Goal: Task Accomplishment & Management: Complete application form

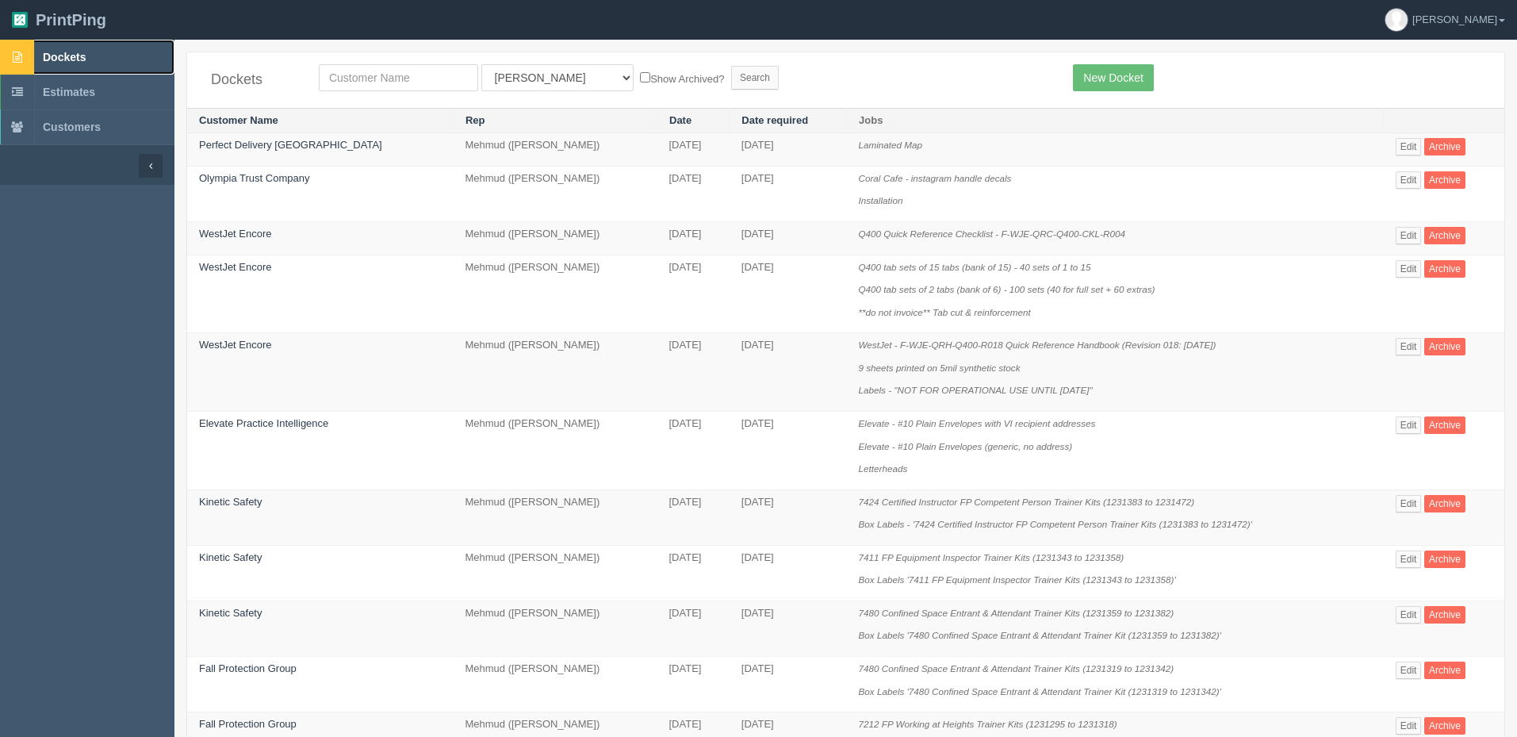
click at [117, 63] on link "Dockets" at bounding box center [87, 57] width 175 height 35
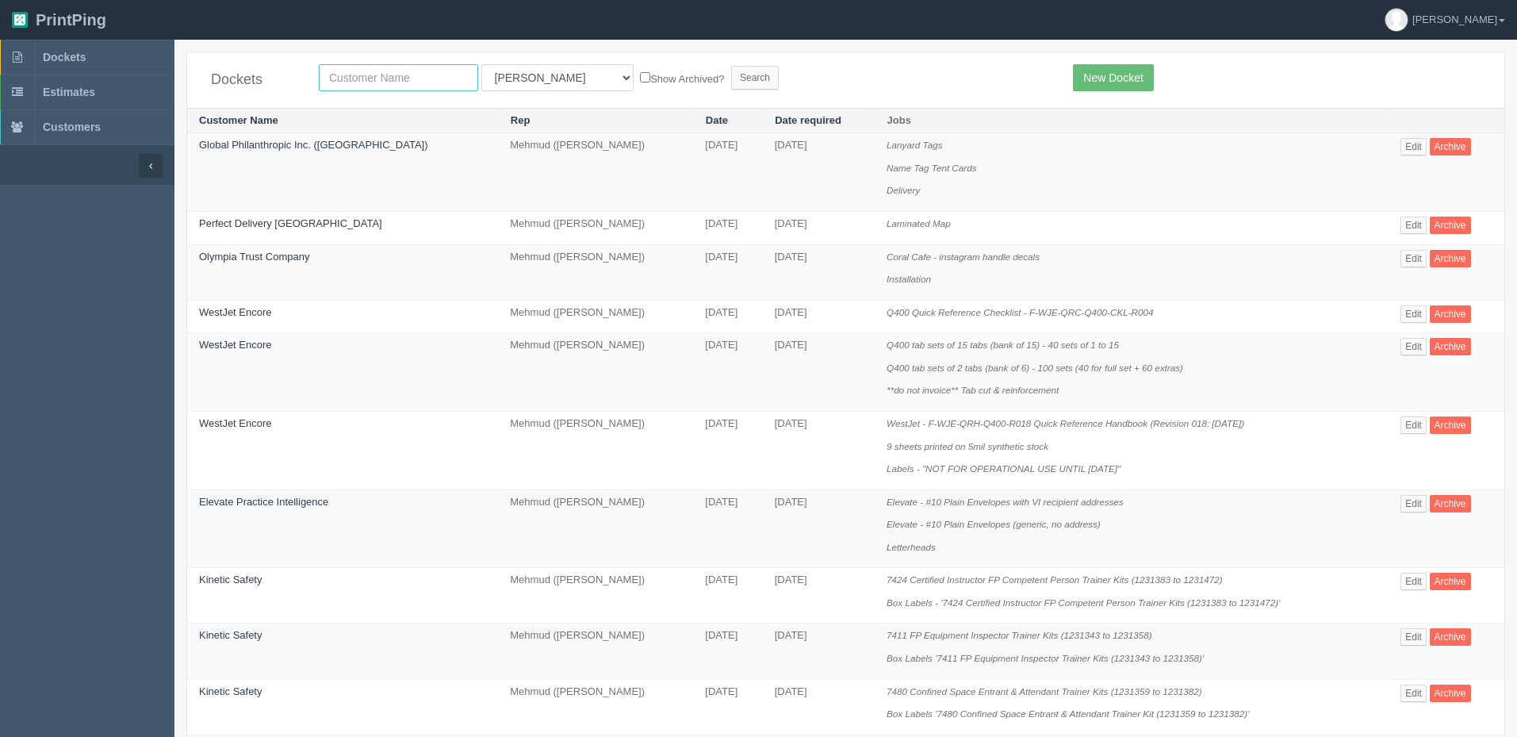
click at [408, 75] on input "text" at bounding box center [398, 77] width 159 height 27
type input "creative"
click at [731, 66] on input "Search" at bounding box center [755, 78] width 48 height 24
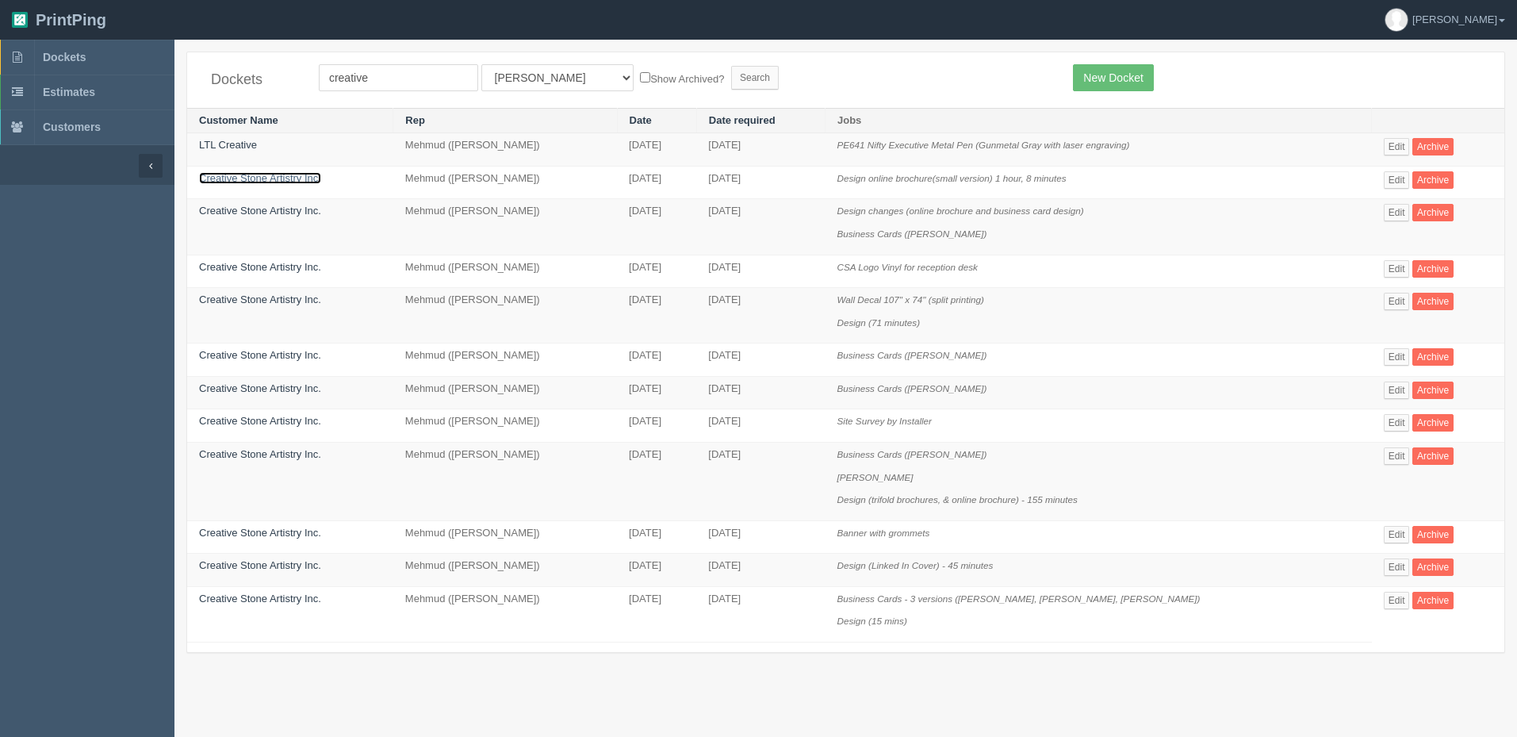
click at [300, 175] on link "Creative Stone Artistry Inc." at bounding box center [260, 178] width 122 height 12
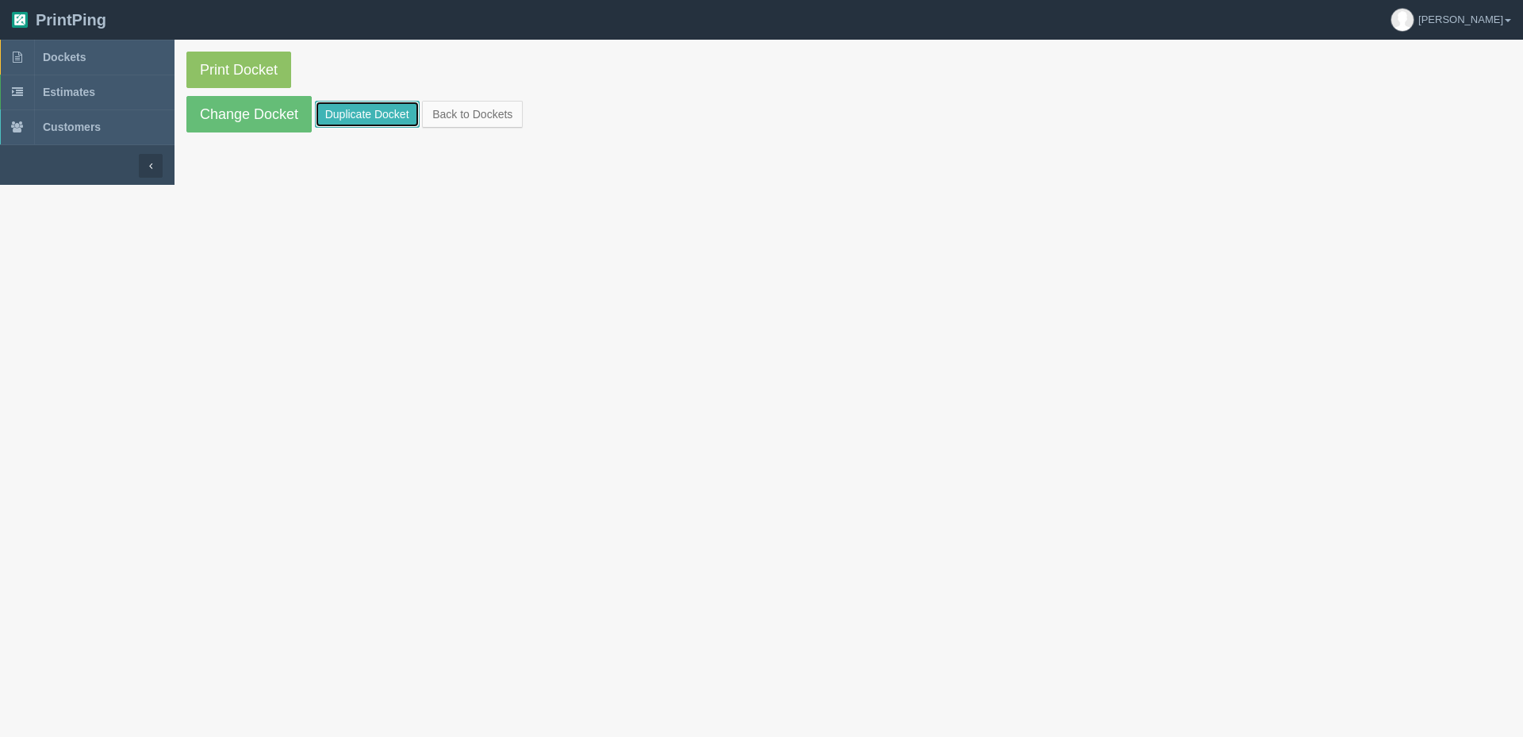
click at [363, 117] on link "Duplicate Docket" at bounding box center [367, 114] width 105 height 27
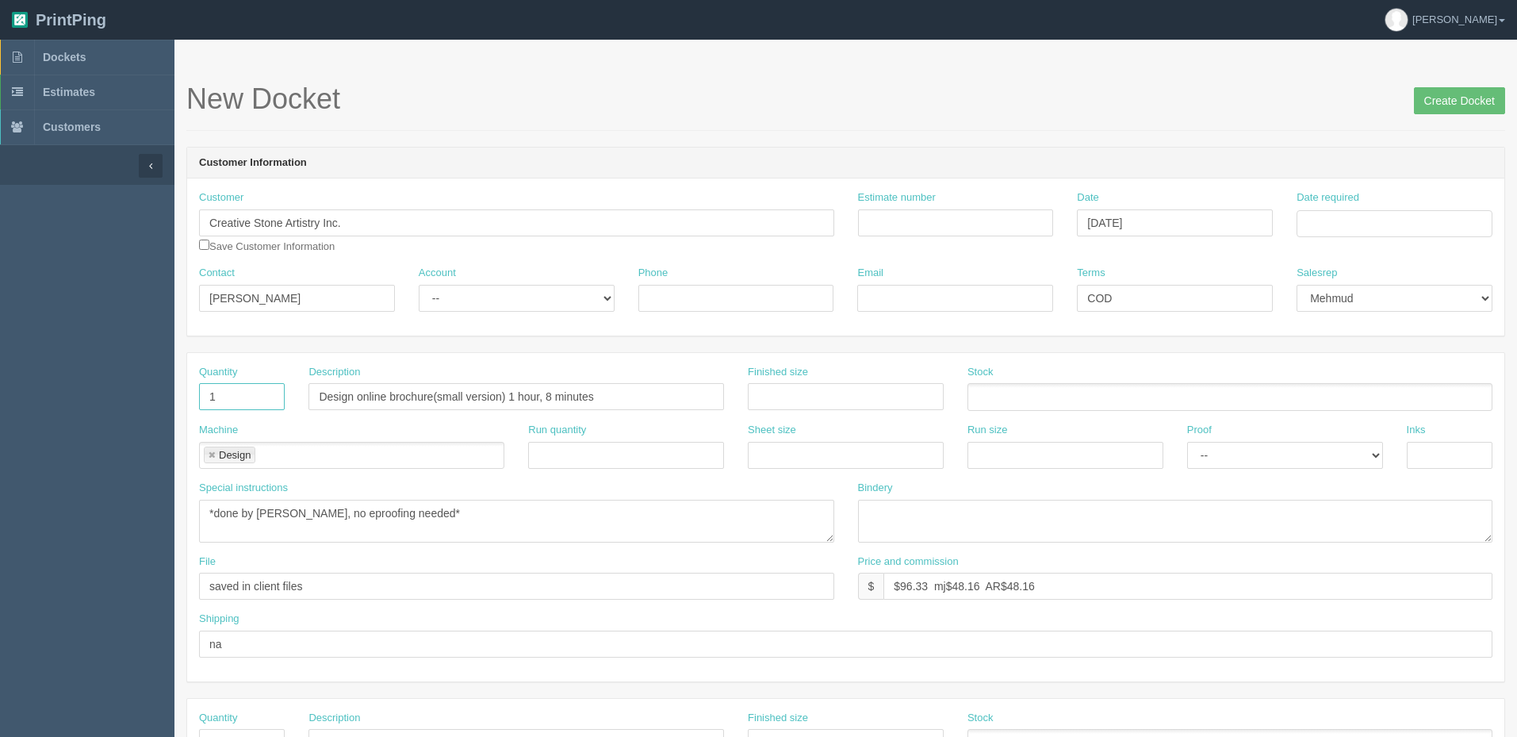
drag, startPoint x: 250, startPoint y: 401, endPoint x: 74, endPoint y: 365, distance: 179.8
click at [77, 362] on section "Dockets Estimates Customers" at bounding box center [758, 740] width 1517 height 1401
type input "6"
type input "A frame inserts"
type input "24" x 36""
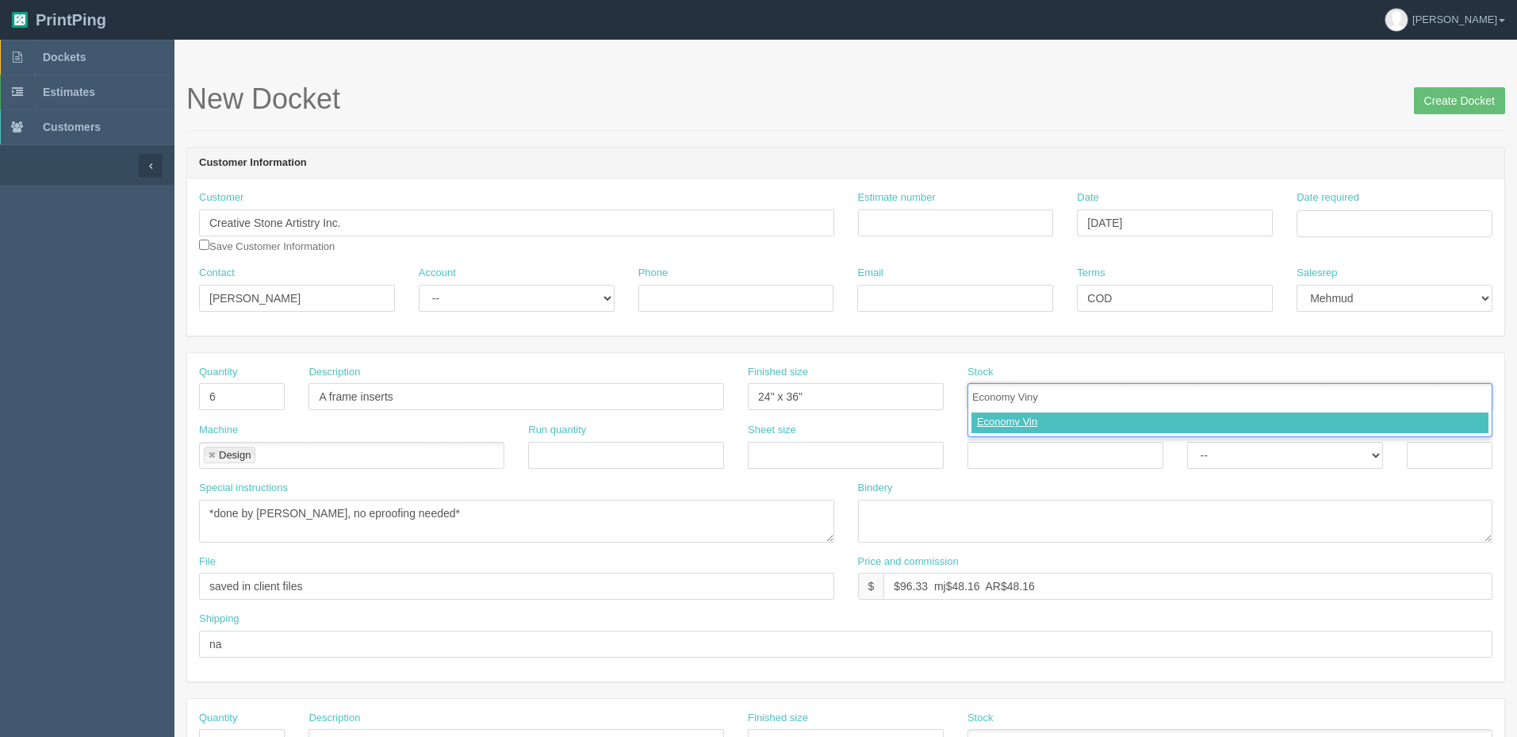
type input "Economy Vinyl"
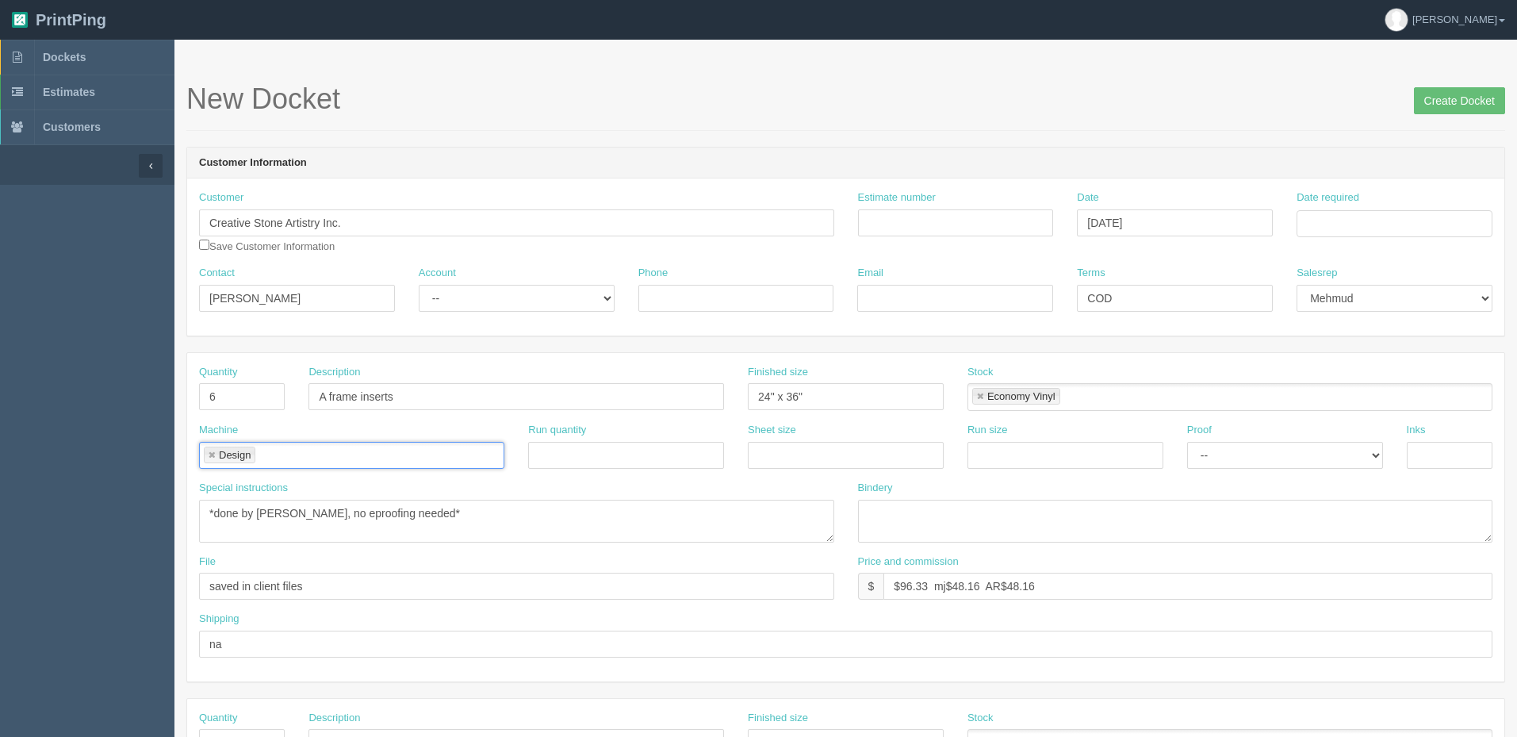
click at [213, 453] on link at bounding box center [212, 456] width 10 height 10
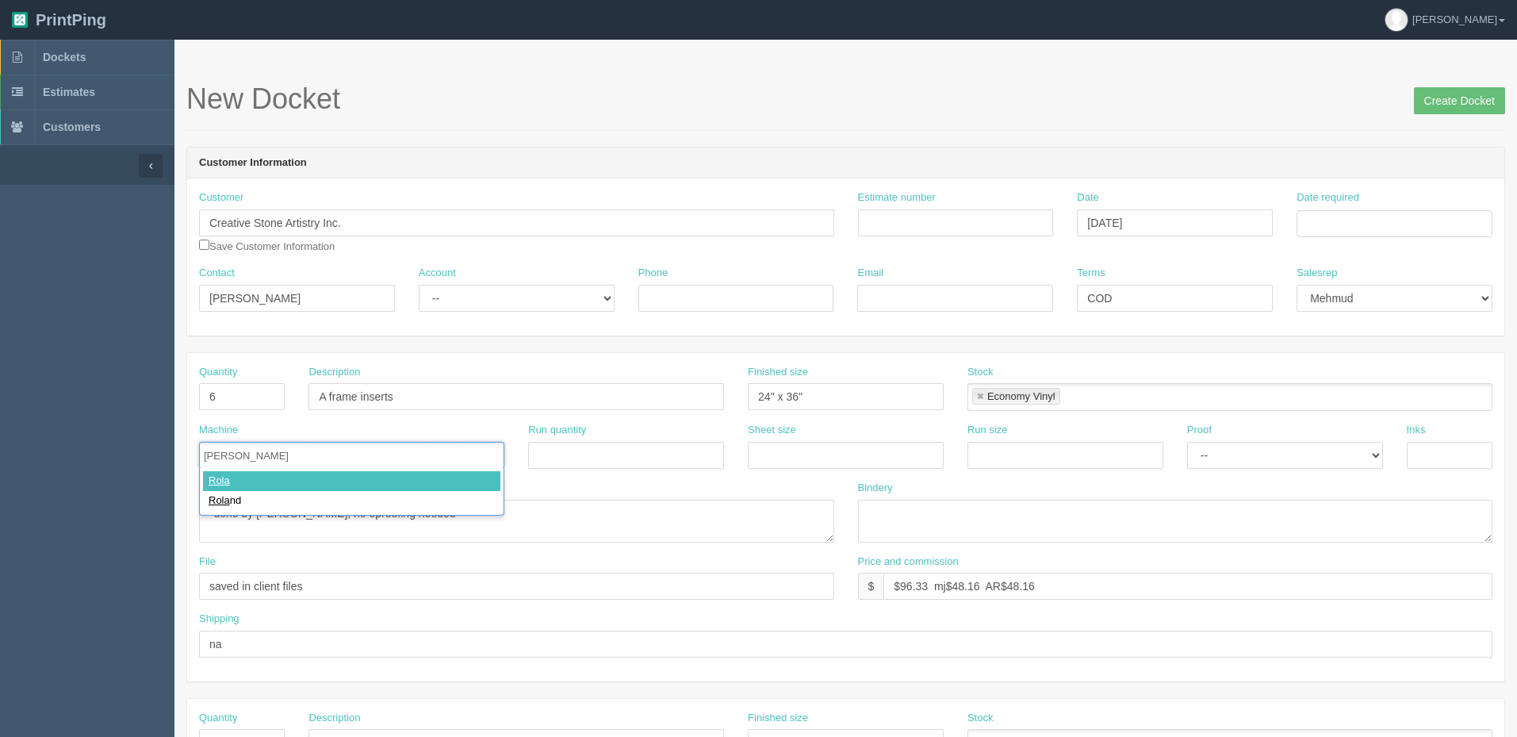
type input "Roland"
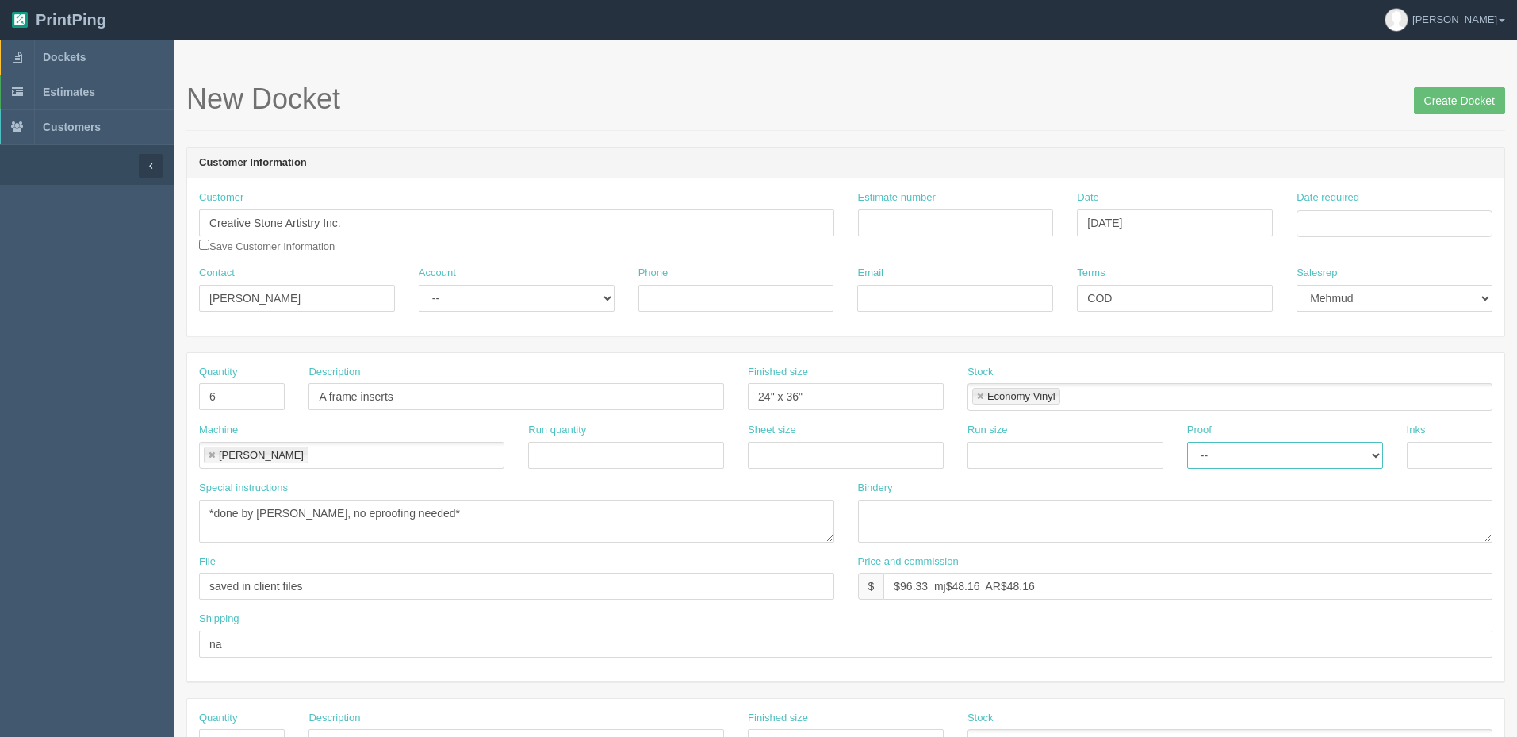
select select "Hard Copy"
click at [1187, 442] on select "-- Email Hard Copy" at bounding box center [1285, 455] width 196 height 27
type input "4/0"
type textarea "qty 6"
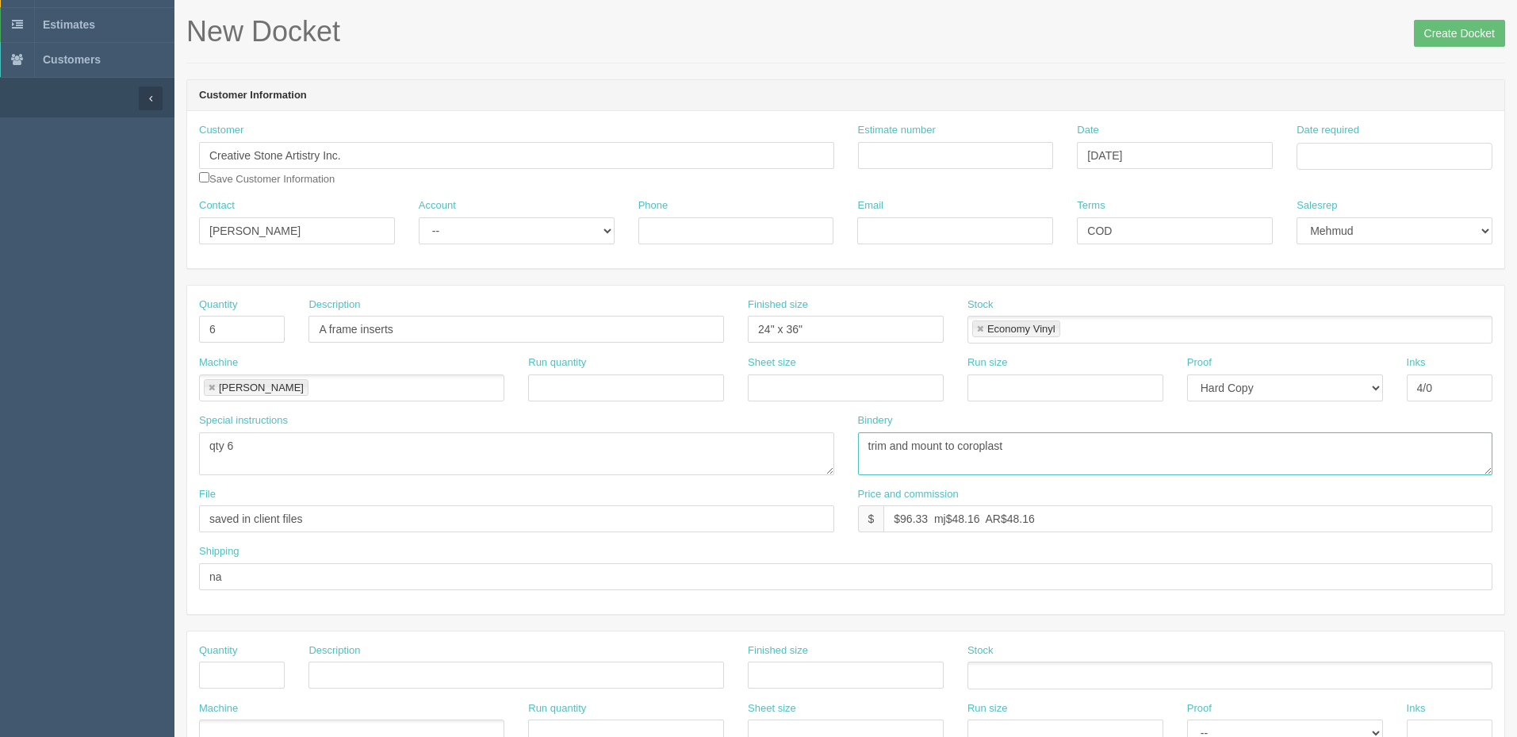
scroll to position [159, 0]
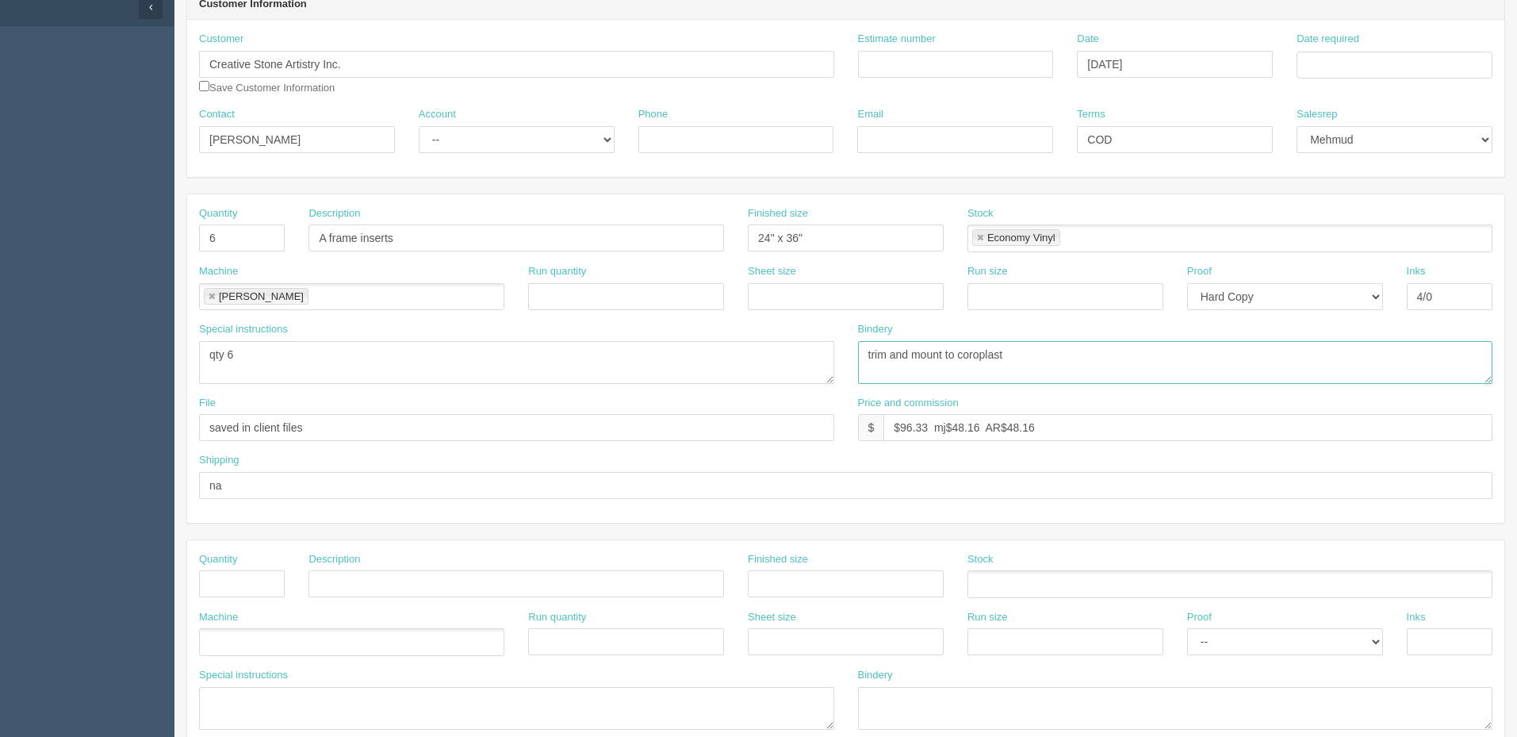
type textarea "trim and mount to coroplast"
drag, startPoint x: 346, startPoint y: 417, endPoint x: 0, endPoint y: 433, distance: 346.2
click at [0, 433] on section "Dockets Estimates Customers" at bounding box center [758, 581] width 1517 height 1401
type input "files@allrush.ca "CSA - A frames""
click at [929, 429] on input "$" at bounding box center [1188, 427] width 609 height 27
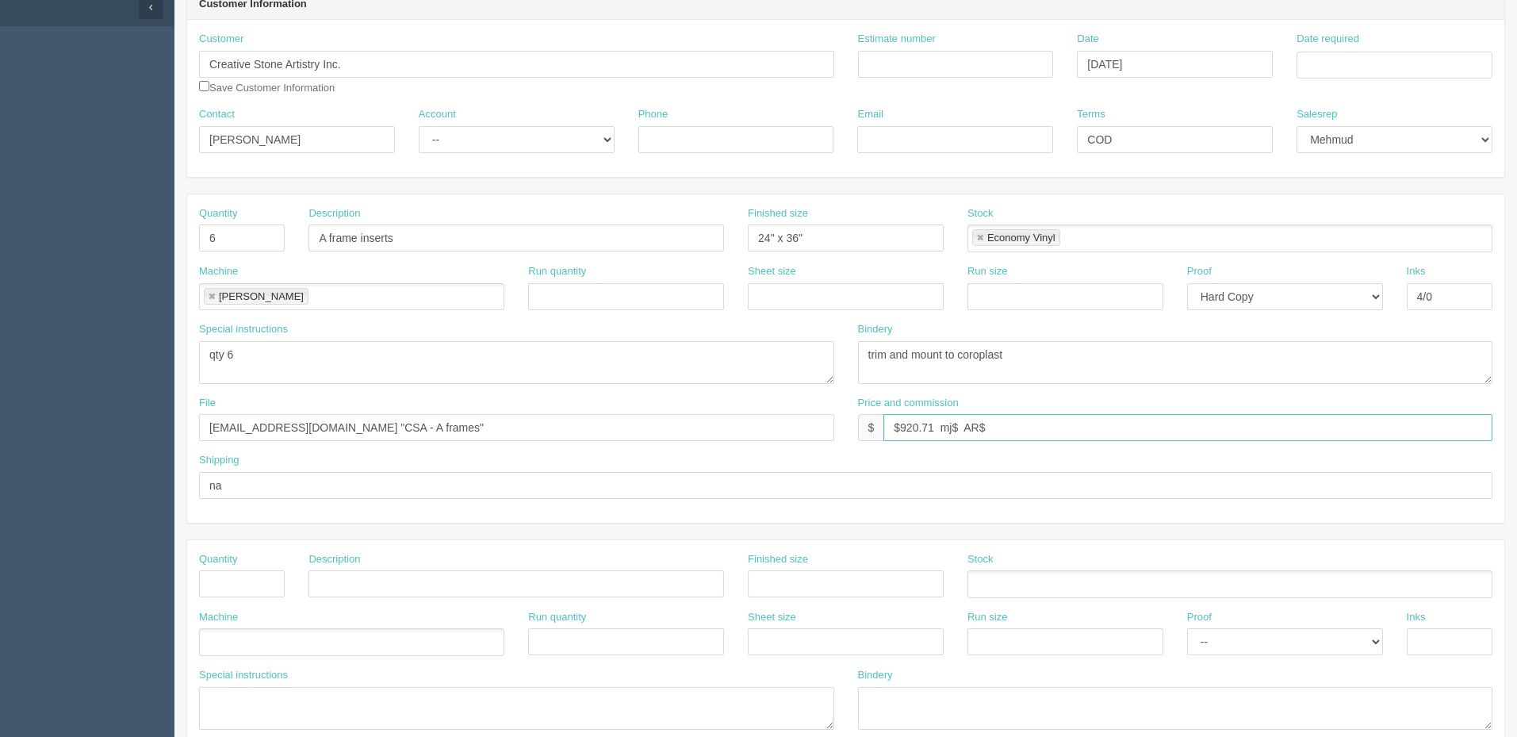
type input "$920.71 mj$ AR$"
click at [264, 577] on input "text" at bounding box center [242, 583] width 86 height 27
type input "3"
type input "A frame hardware"
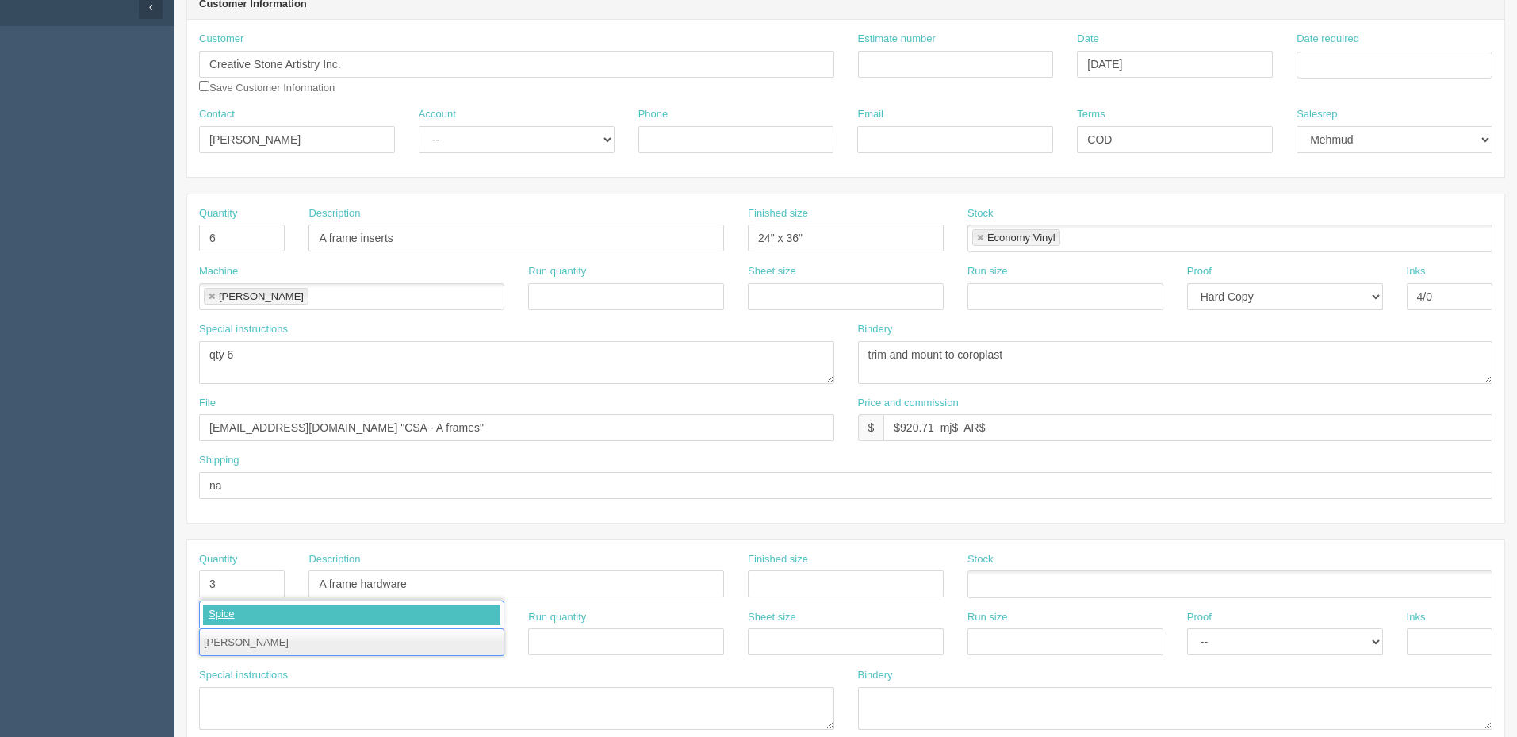
type input "Spicers"
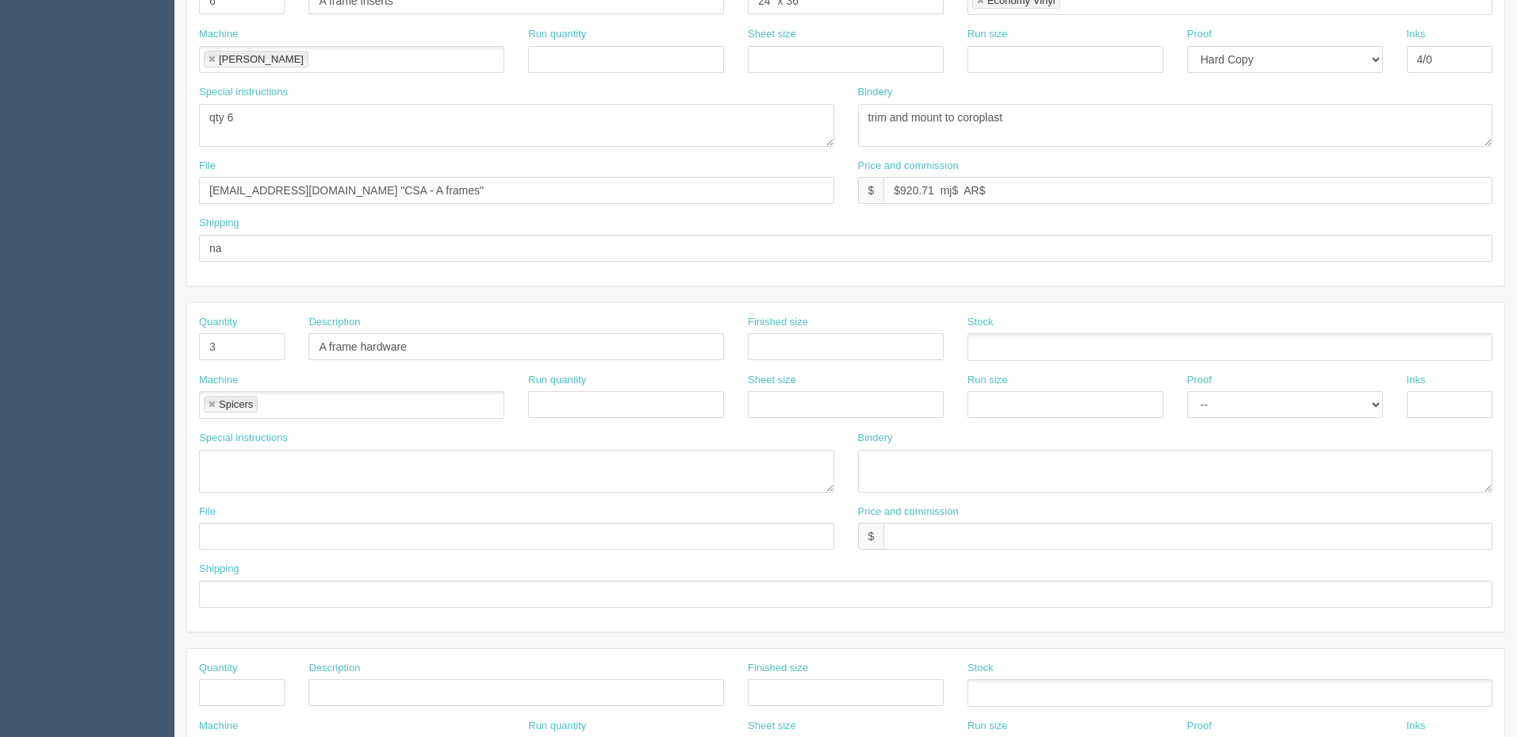
scroll to position [397, 0]
click at [253, 459] on textarea at bounding box center [516, 470] width 635 height 43
type textarea "qty 3 only, $116 each"
click at [970, 529] on input "text" at bounding box center [1188, 535] width 609 height 27
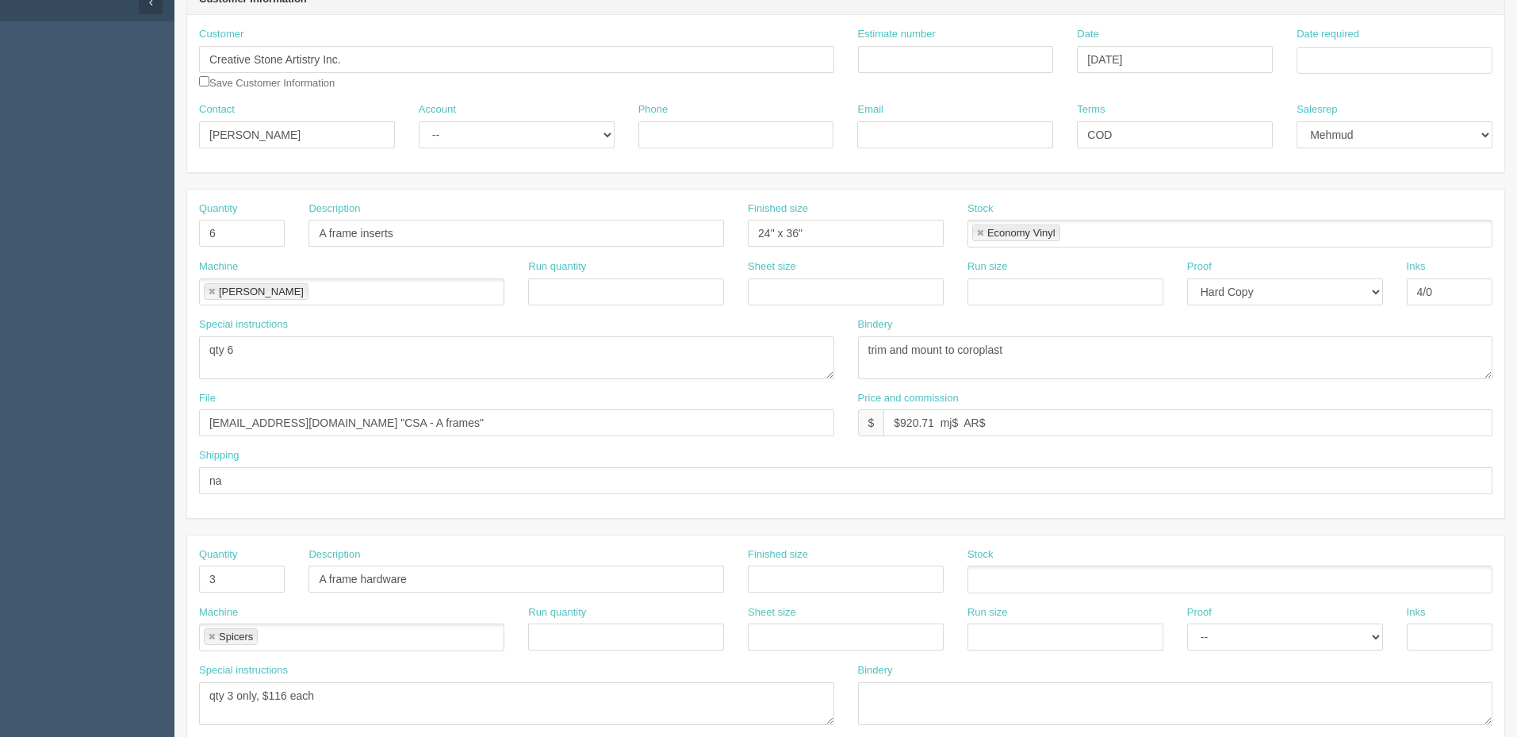
scroll to position [0, 0]
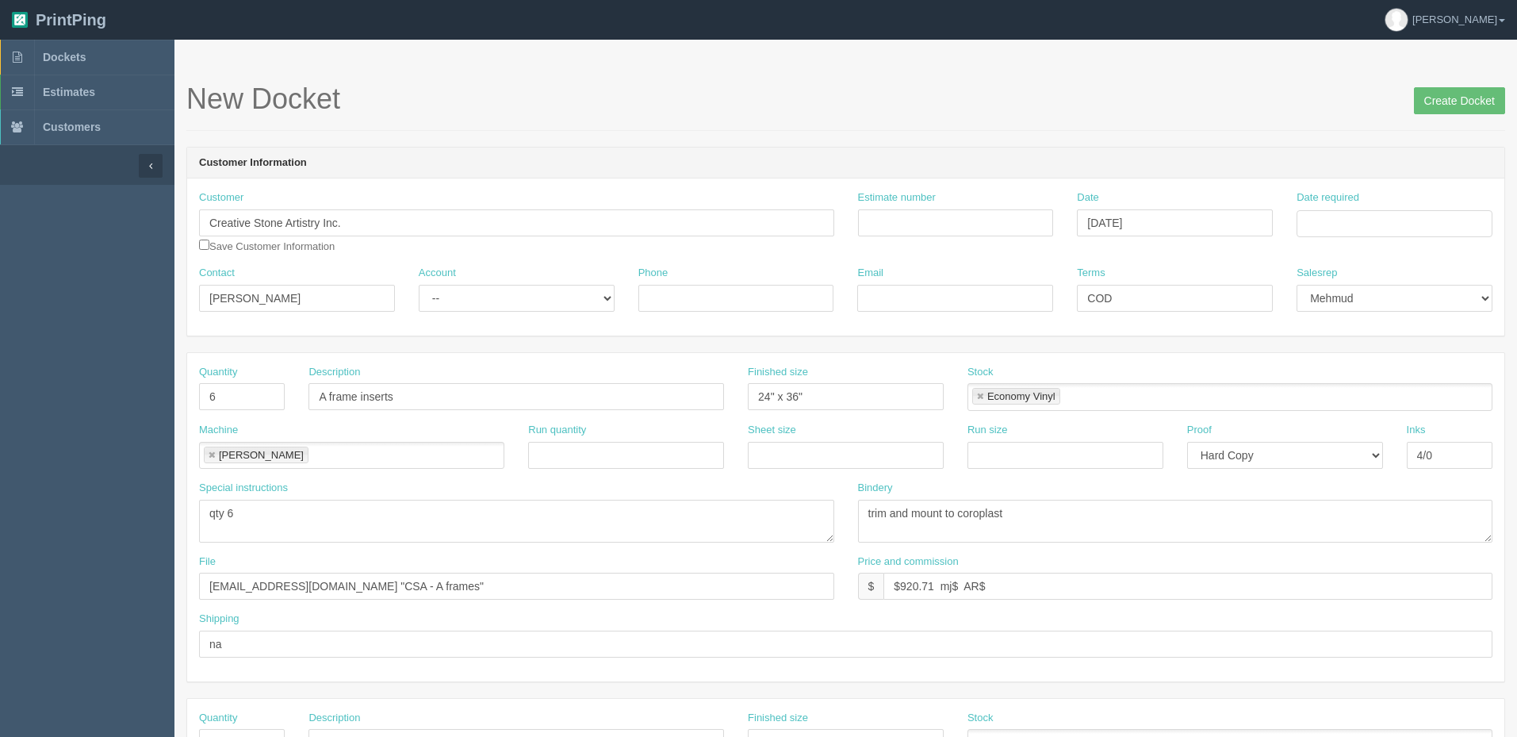
type input "$(incl above)"
click at [1008, 221] on input "Estimate number" at bounding box center [956, 222] width 196 height 27
paste input "092492"
type input "092492"
click at [1353, 225] on input "Date required" at bounding box center [1395, 223] width 196 height 27
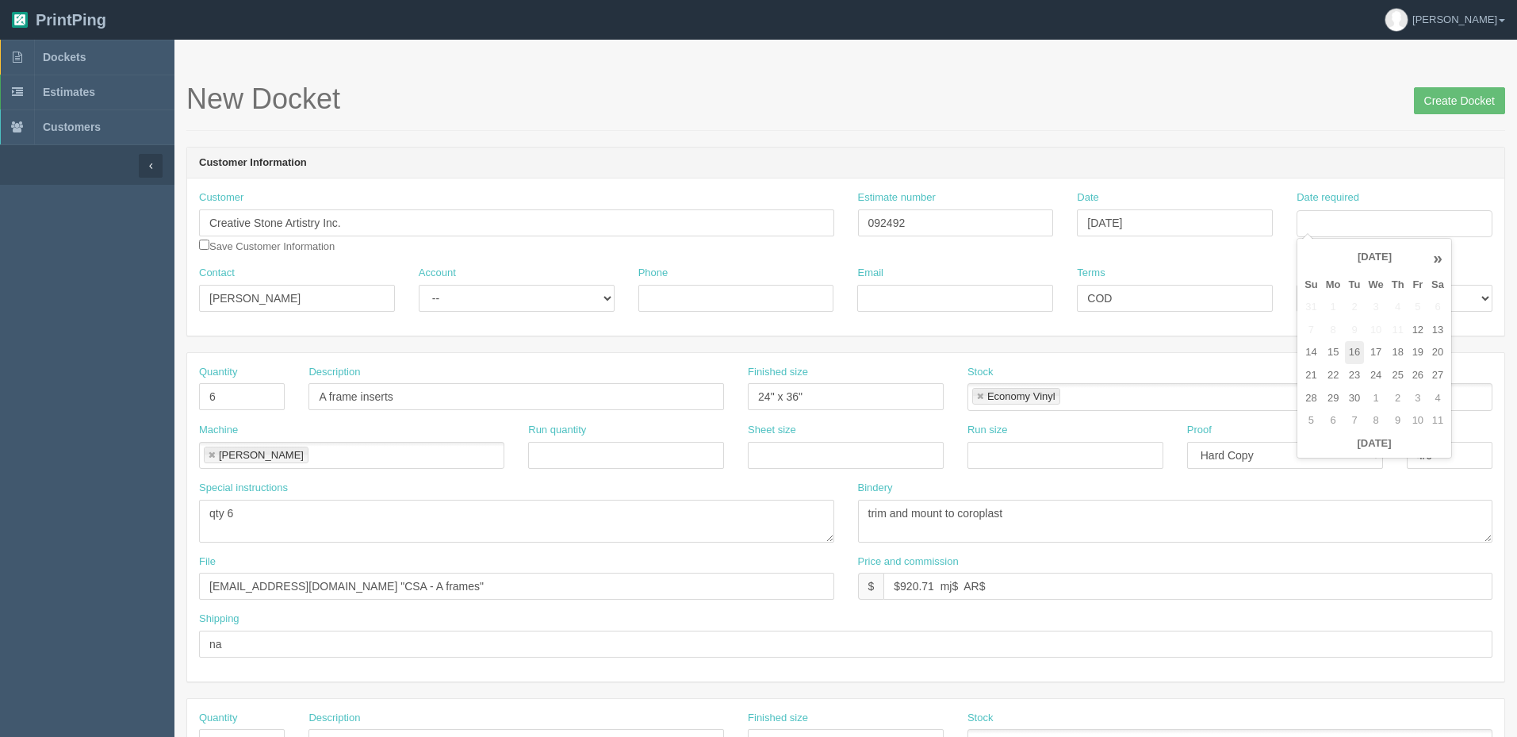
click at [1361, 345] on td "16" at bounding box center [1355, 352] width 20 height 23
click at [1428, 347] on td "19" at bounding box center [1418, 352] width 19 height 23
type input "September 19, 2025"
click at [906, 282] on div "Email" at bounding box center [955, 289] width 196 height 46
click at [907, 293] on input "Email" at bounding box center [955, 298] width 196 height 27
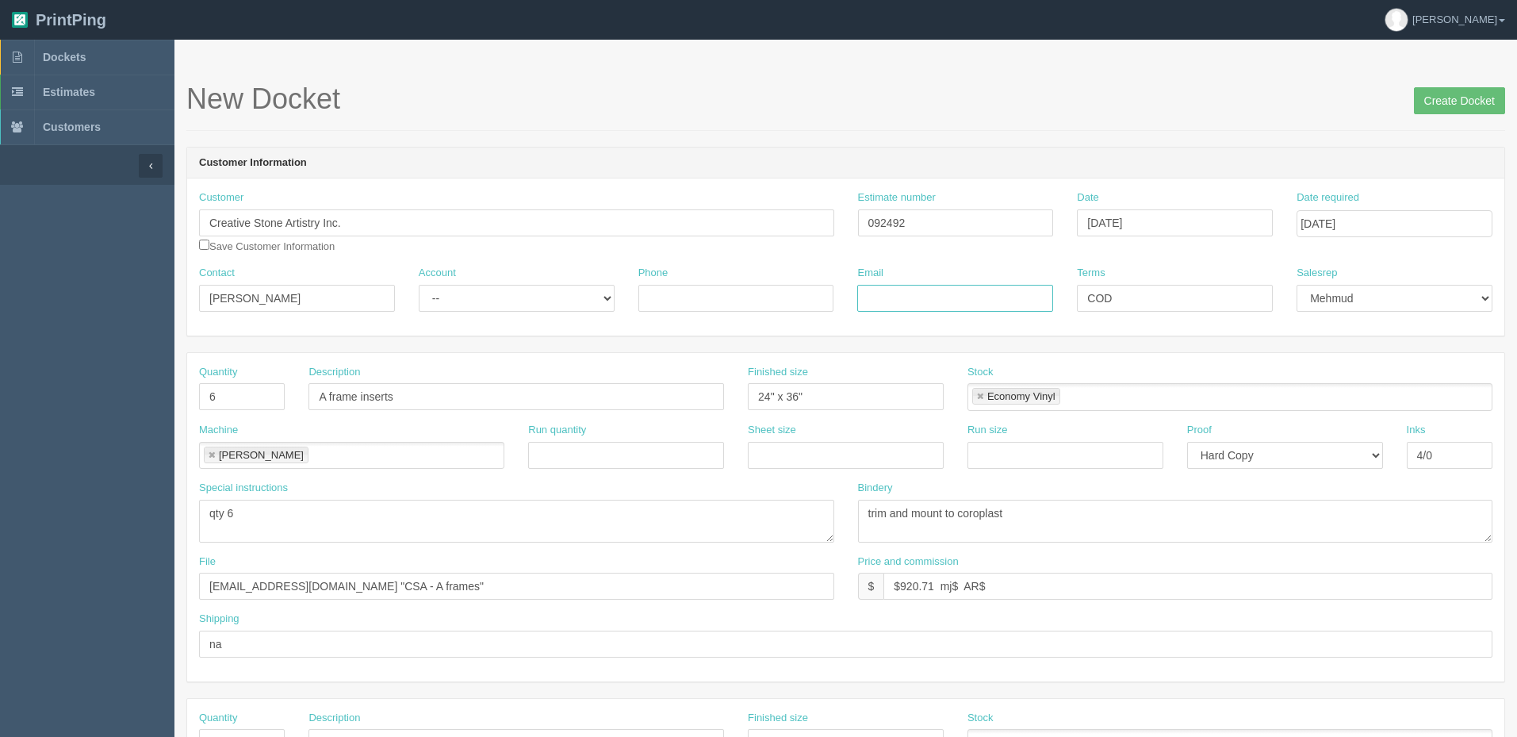
paste input "Al Jaffery <aljaffery@creativestoneartistry.ca>"
drag, startPoint x: 1041, startPoint y: 296, endPoint x: 1058, endPoint y: 302, distance: 18.6
click at [1058, 302] on div "Email Al Jaffery <aljaffery@creativestoneartistry.ca>" at bounding box center [956, 295] width 220 height 58
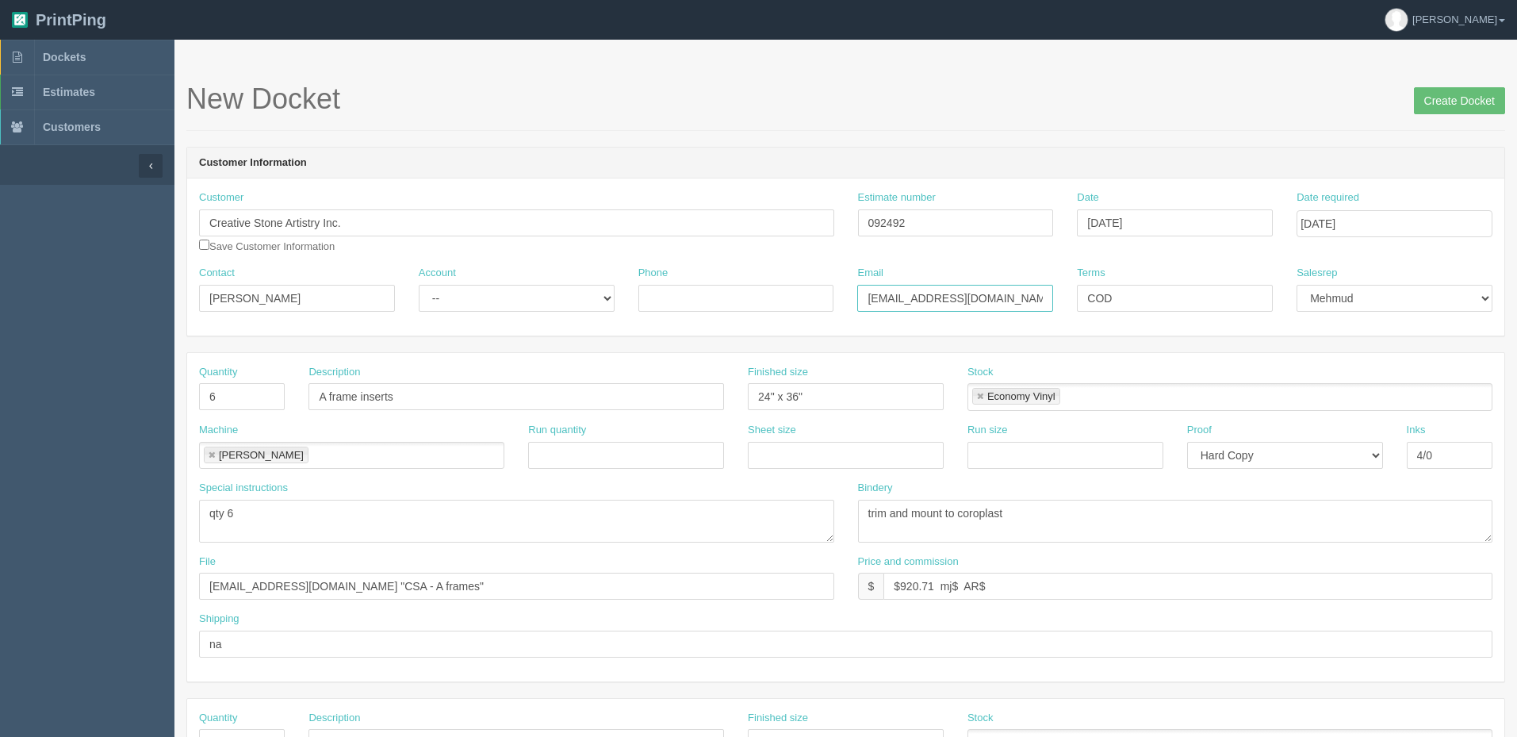
type input "aljaffery@creativestoneartistry.ca"
click at [677, 292] on input "Phone" at bounding box center [737, 298] width 196 height 27
paste input "403.830.2535"
type input "403.830.2535"
click at [561, 301] on select "-- Existing Client Allrush Client Rep Client" at bounding box center [517, 298] width 196 height 27
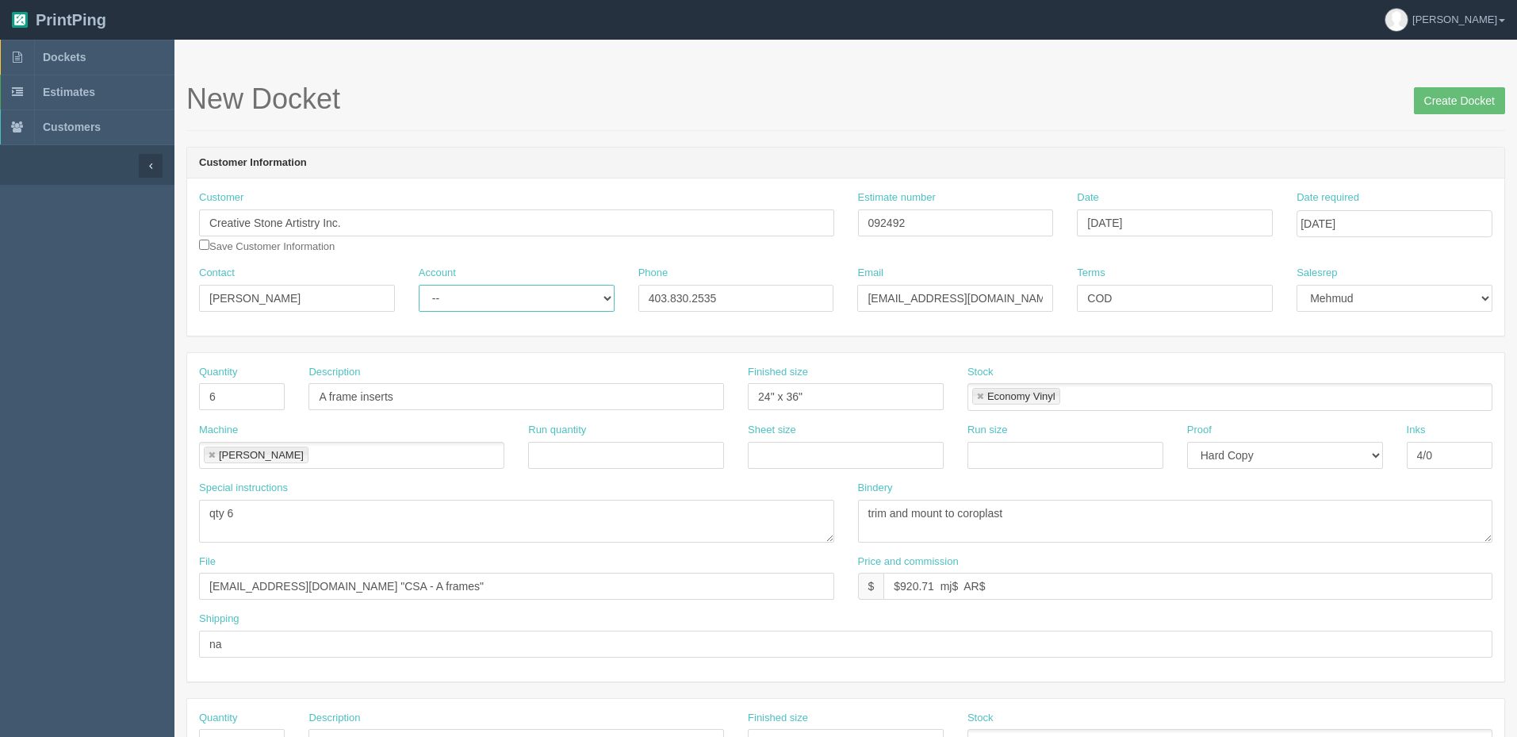
select select "Allrush Client"
click at [419, 285] on select "-- Existing Client Allrush Client Rep Client" at bounding box center [517, 298] width 196 height 27
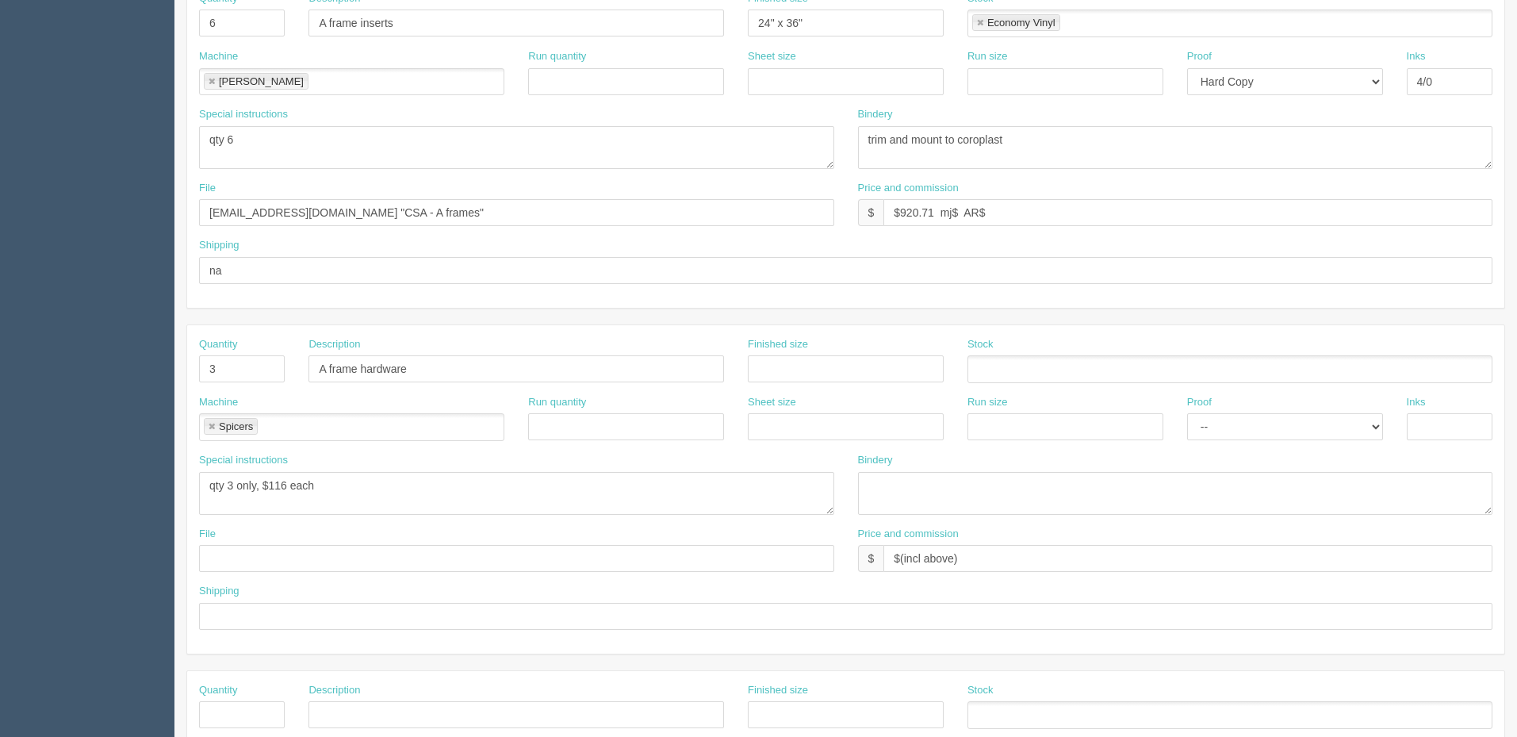
scroll to position [397, 0]
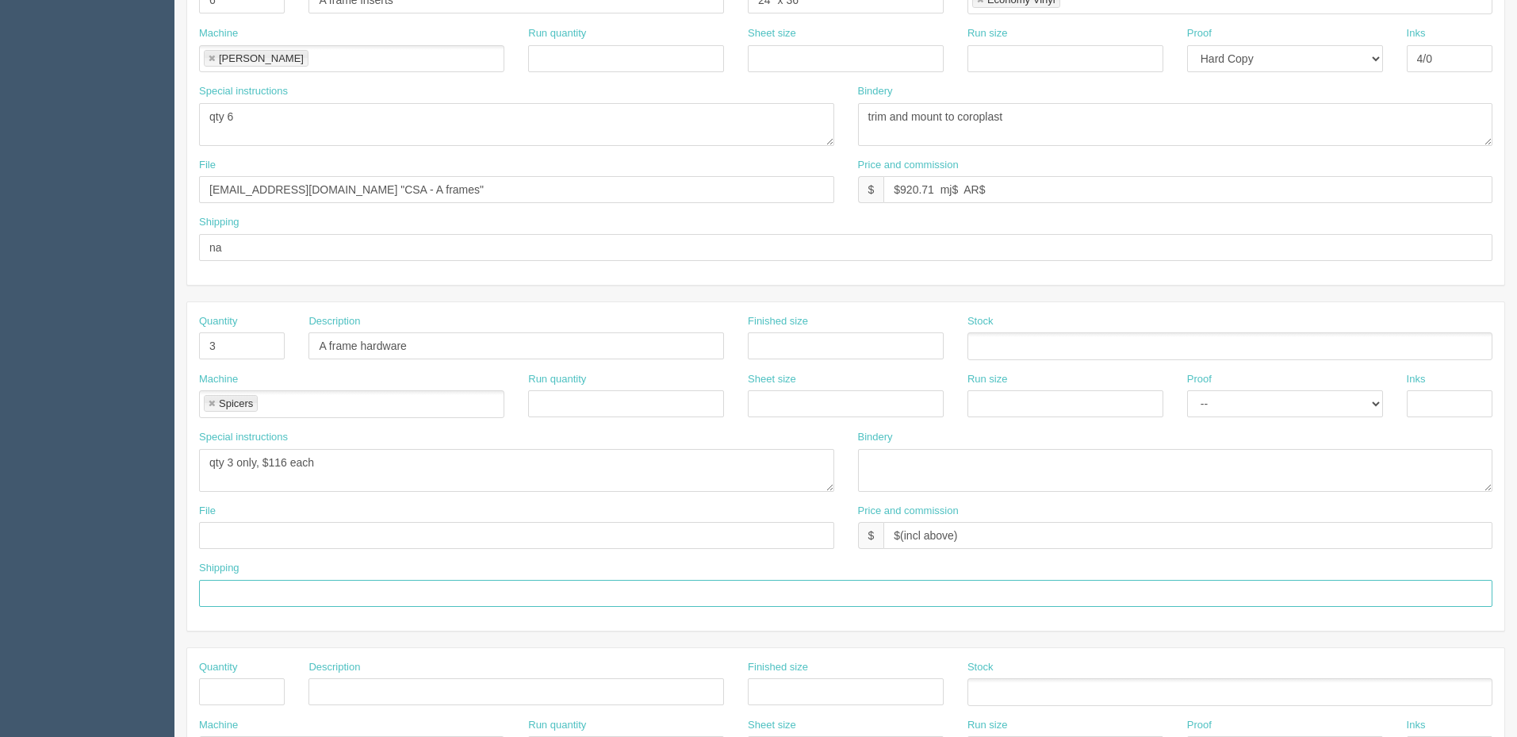
drag, startPoint x: 267, startPoint y: 593, endPoint x: 470, endPoint y: 539, distance: 210.9
click at [267, 593] on input "text" at bounding box center [846, 593] width 1294 height 27
click at [1062, 121] on textarea "trim and mount to coroplast" at bounding box center [1175, 124] width 635 height 43
click at [1099, 118] on textarea "trim and mount to coroplast, pack along wiht the hardware" at bounding box center [1175, 124] width 635 height 43
click at [1107, 119] on textarea "trim and mount to coroplast, pack along with the hardware below" at bounding box center [1175, 124] width 635 height 43
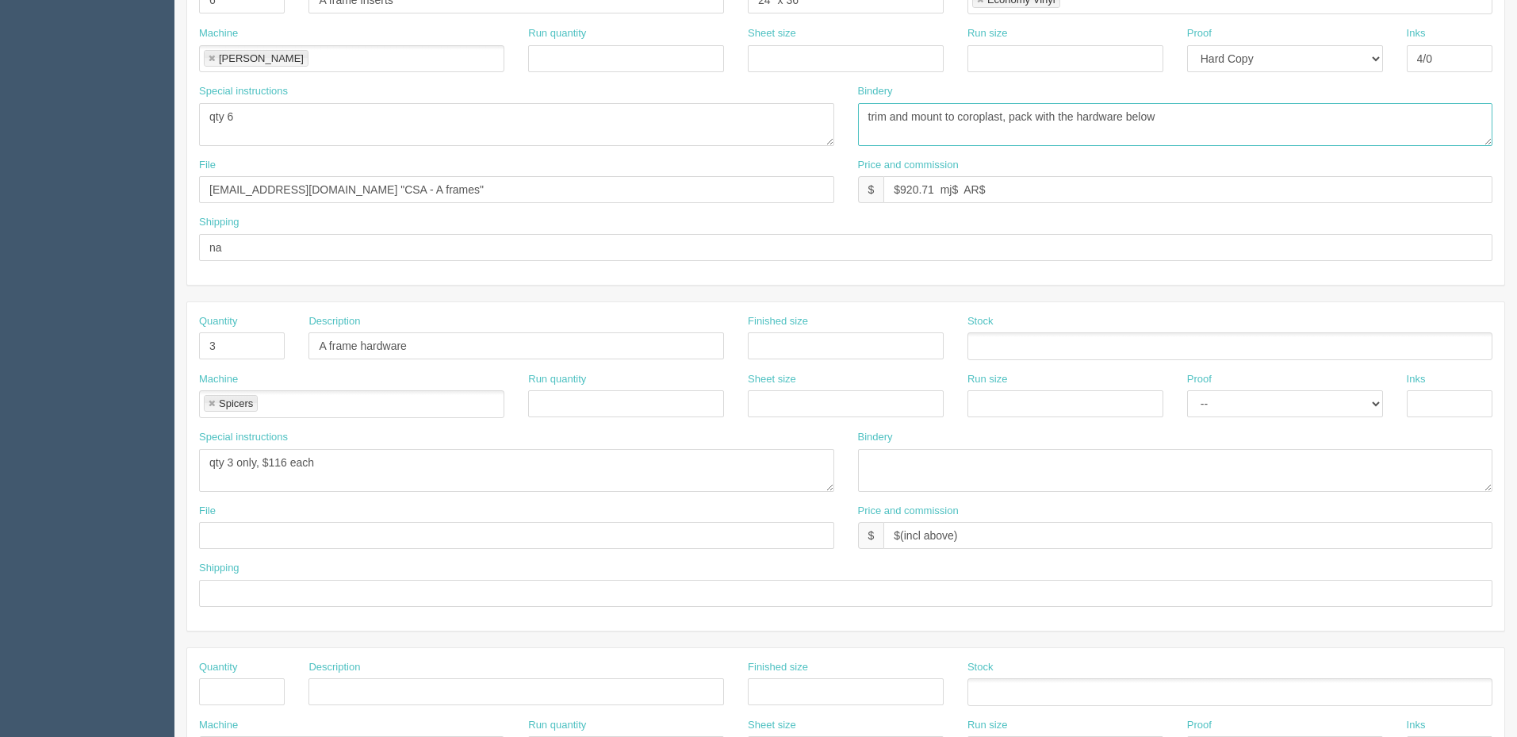
type textarea "trim and mount to coroplast, pack with the hardware below"
click at [411, 192] on input "files@allrush.ca "CSA - A frames"" at bounding box center [516, 189] width 635 height 27
drag, startPoint x: 251, startPoint y: 535, endPoint x: 265, endPoint y: 577, distance: 43.4
click at [251, 535] on input "text" at bounding box center [516, 535] width 635 height 27
paste input "files@allrush.ca "CSA - A frames""
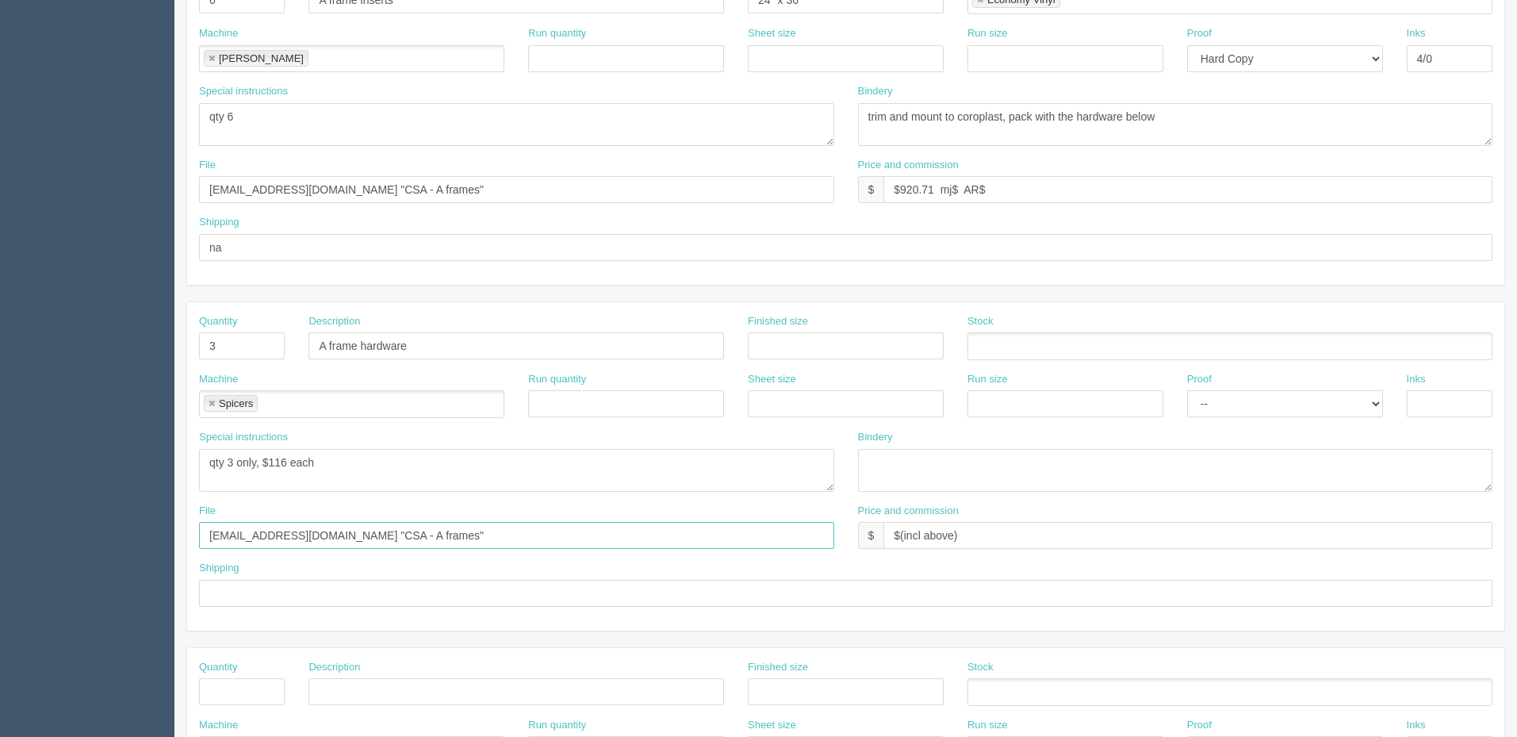
type input "files@allrush.ca "CSA - A frames""
click at [246, 593] on input "text" at bounding box center [846, 593] width 1294 height 27
click at [318, 594] on input "Call for pickup whenr eady - Friday by EOD" at bounding box center [846, 593] width 1294 height 27
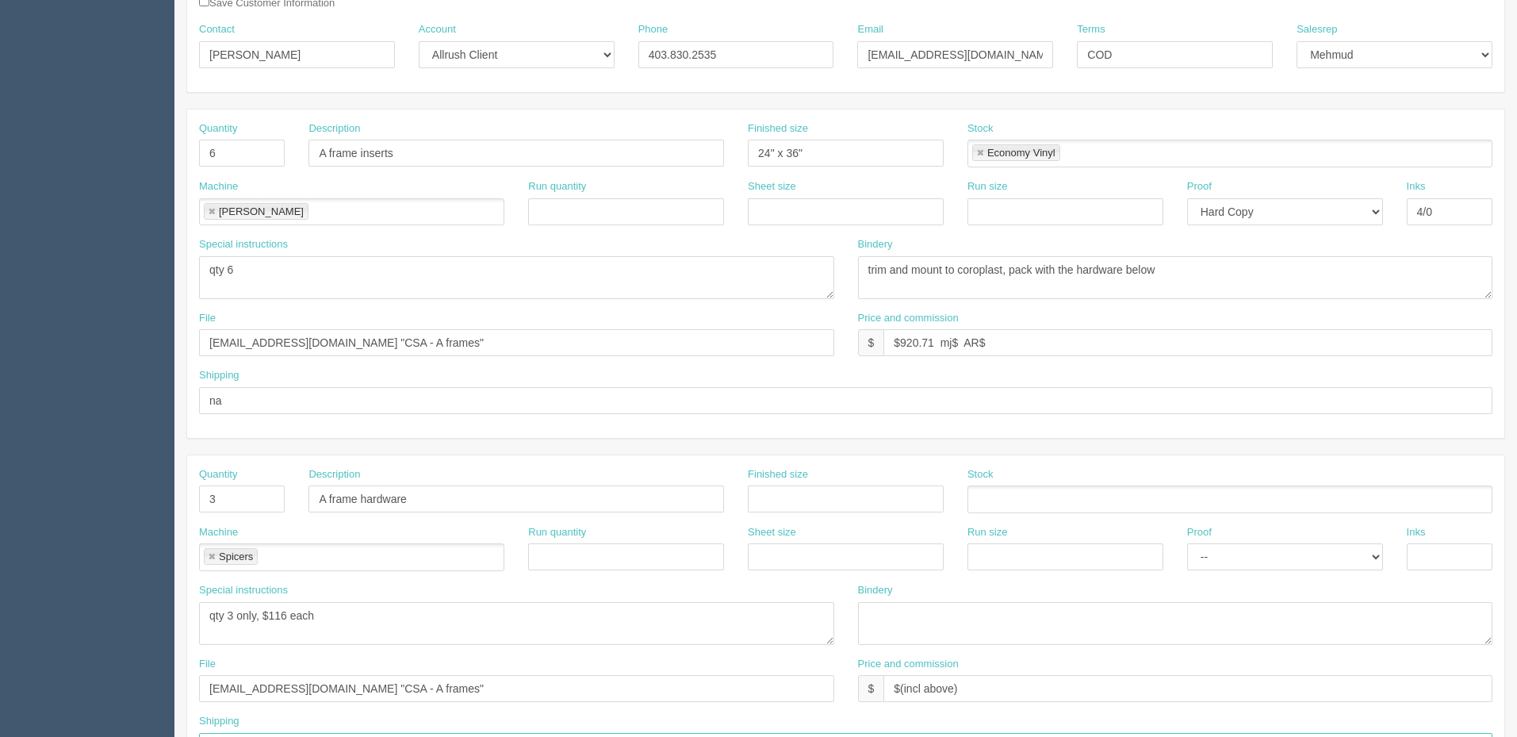
scroll to position [238, 0]
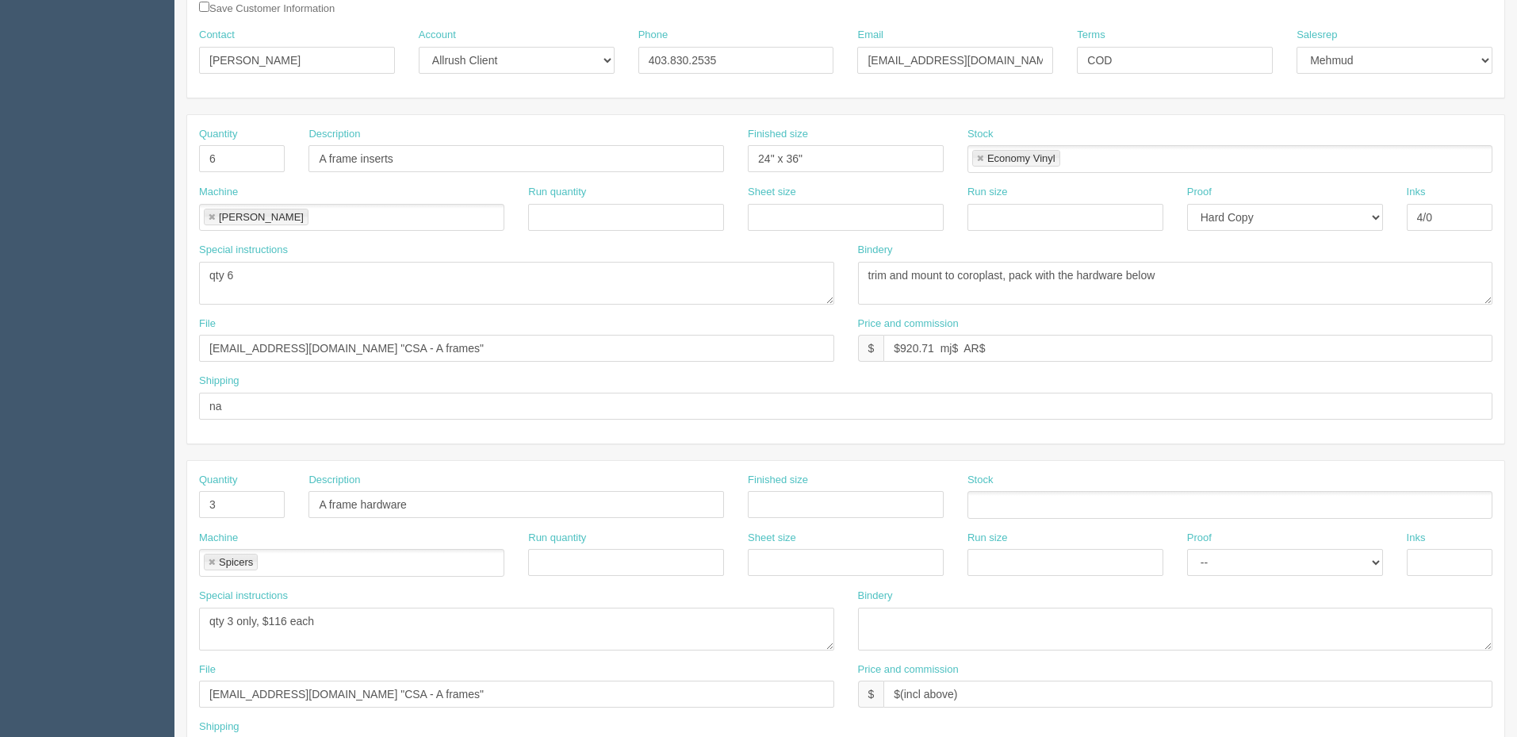
type input "Call for pickup when ready - Friday by EOD"
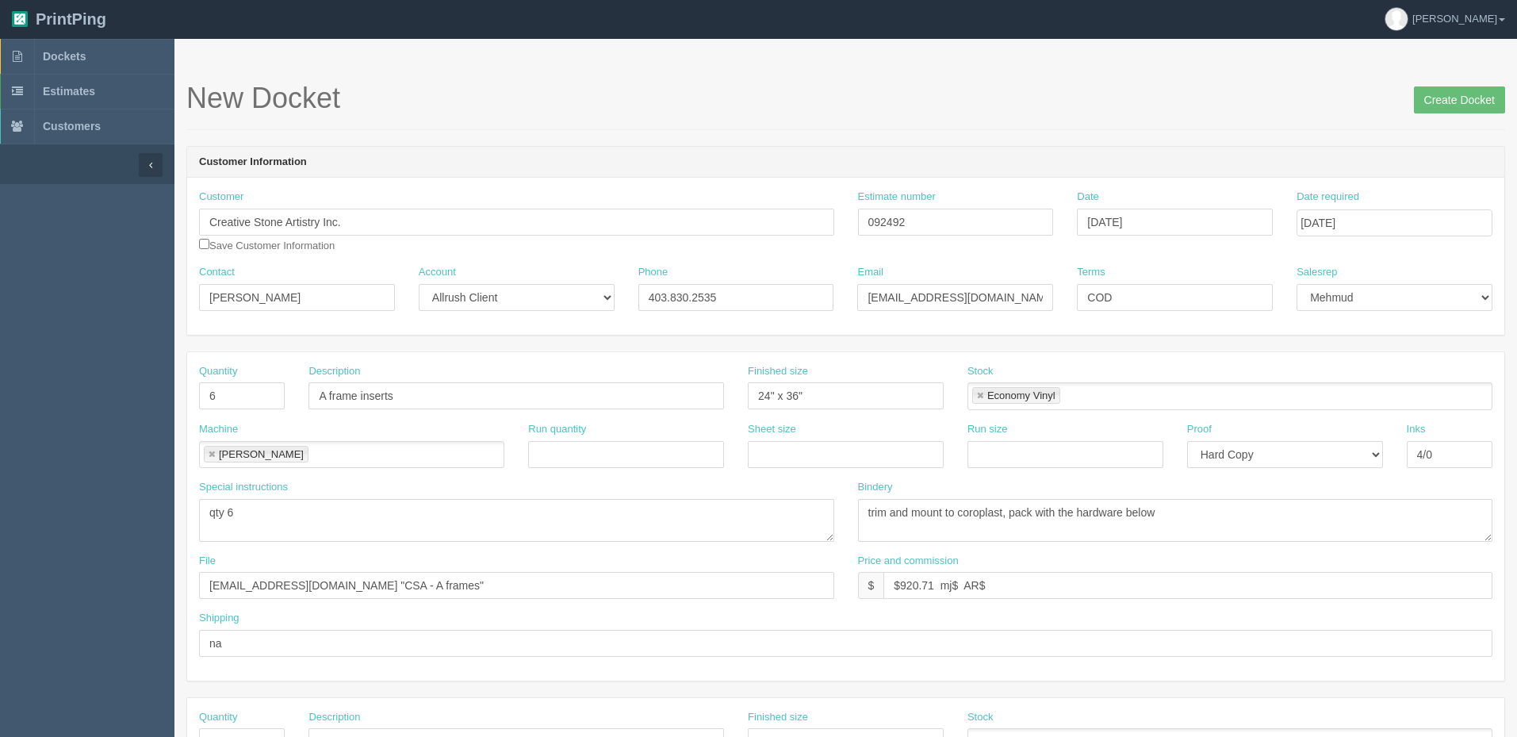
scroll to position [0, 0]
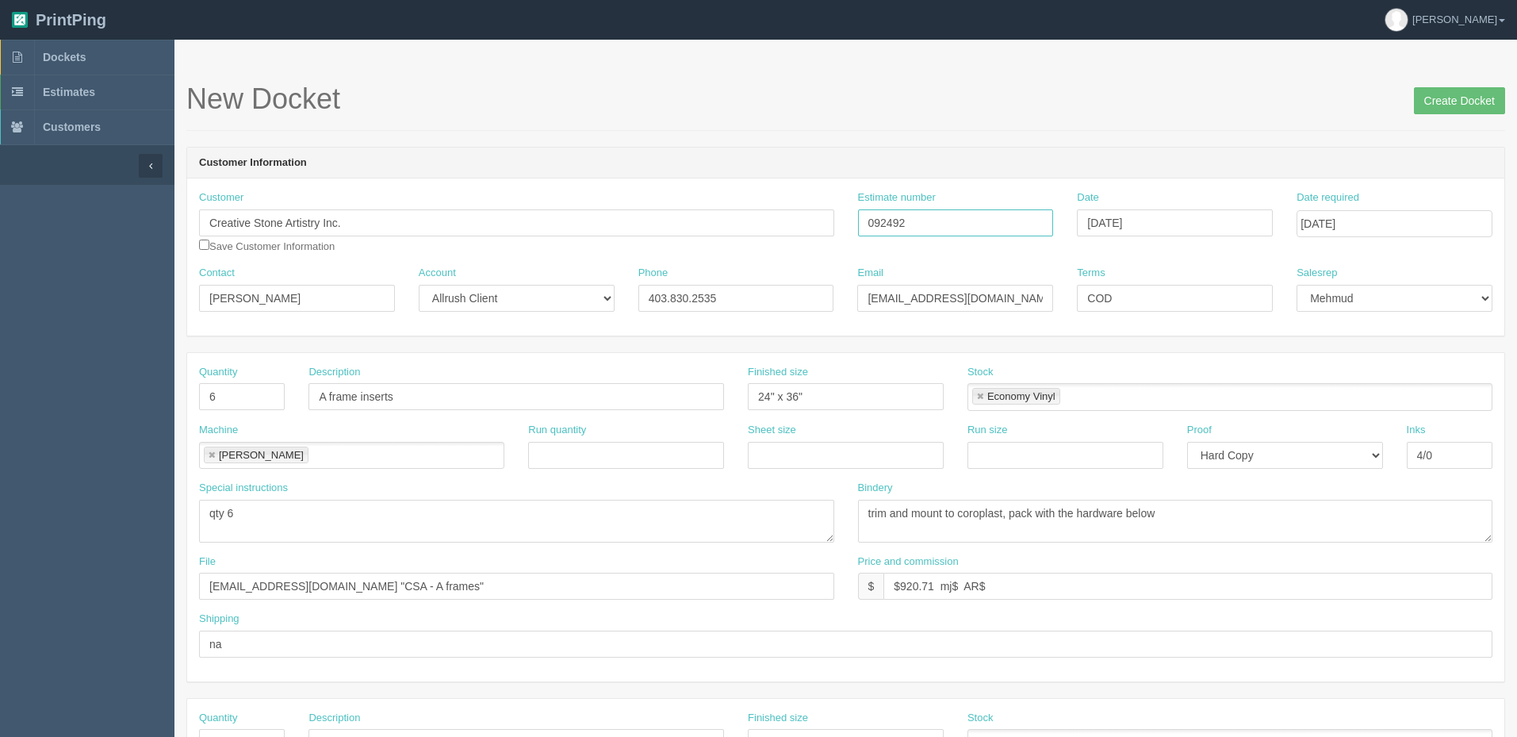
drag, startPoint x: 889, startPoint y: 224, endPoint x: 1359, endPoint y: 253, distance: 470.4
click at [665, 225] on div "Customer Creative Stone Artistry Inc. Save Customer Information Estimate number…" at bounding box center [846, 227] width 1318 height 75
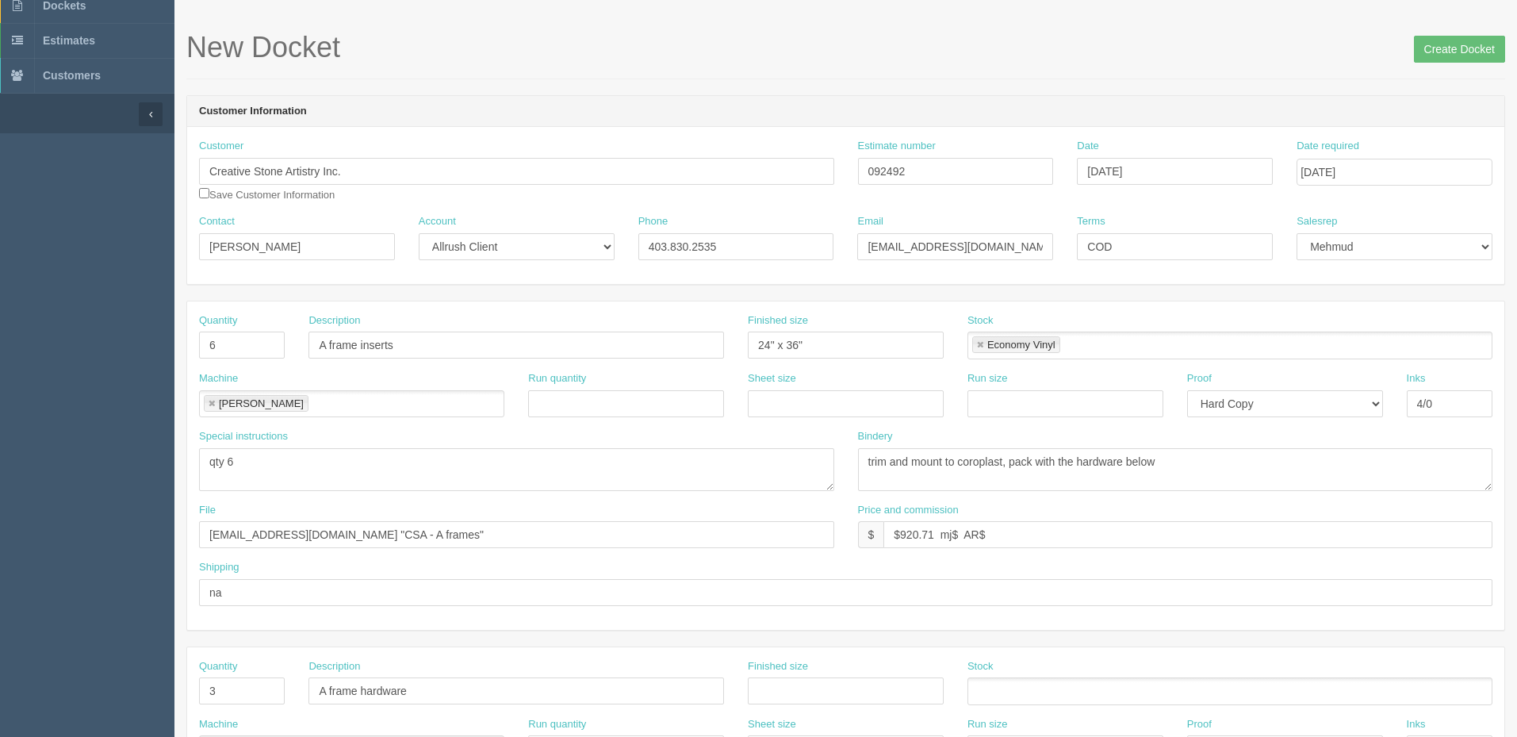
scroll to position [79, 0]
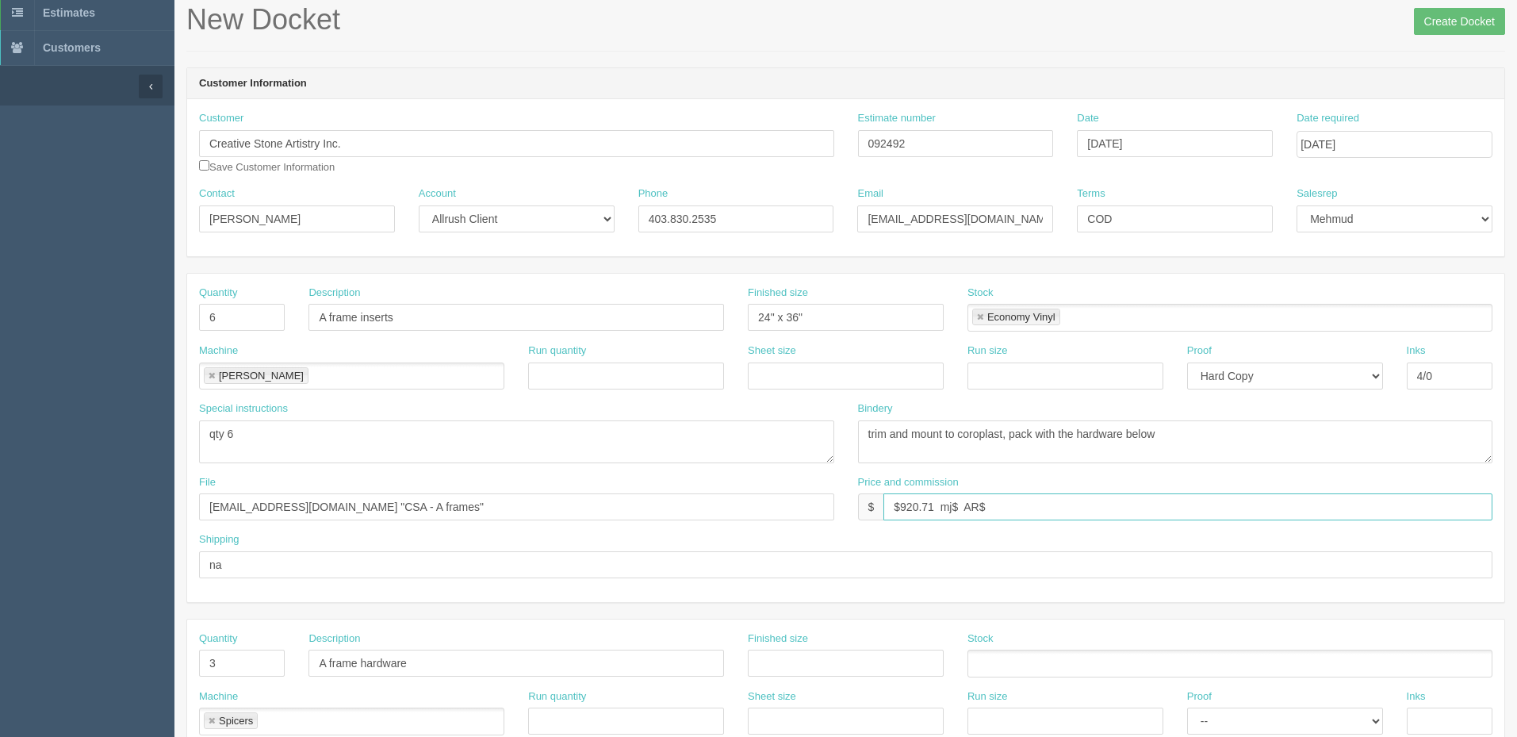
drag, startPoint x: 1031, startPoint y: 505, endPoint x: 1023, endPoint y: 497, distance: 11.2
click at [1031, 505] on input "$920.71 mj$ AR$" at bounding box center [1188, 506] width 609 height 27
type input "$920.71 mj$212.47 AR$251.31"
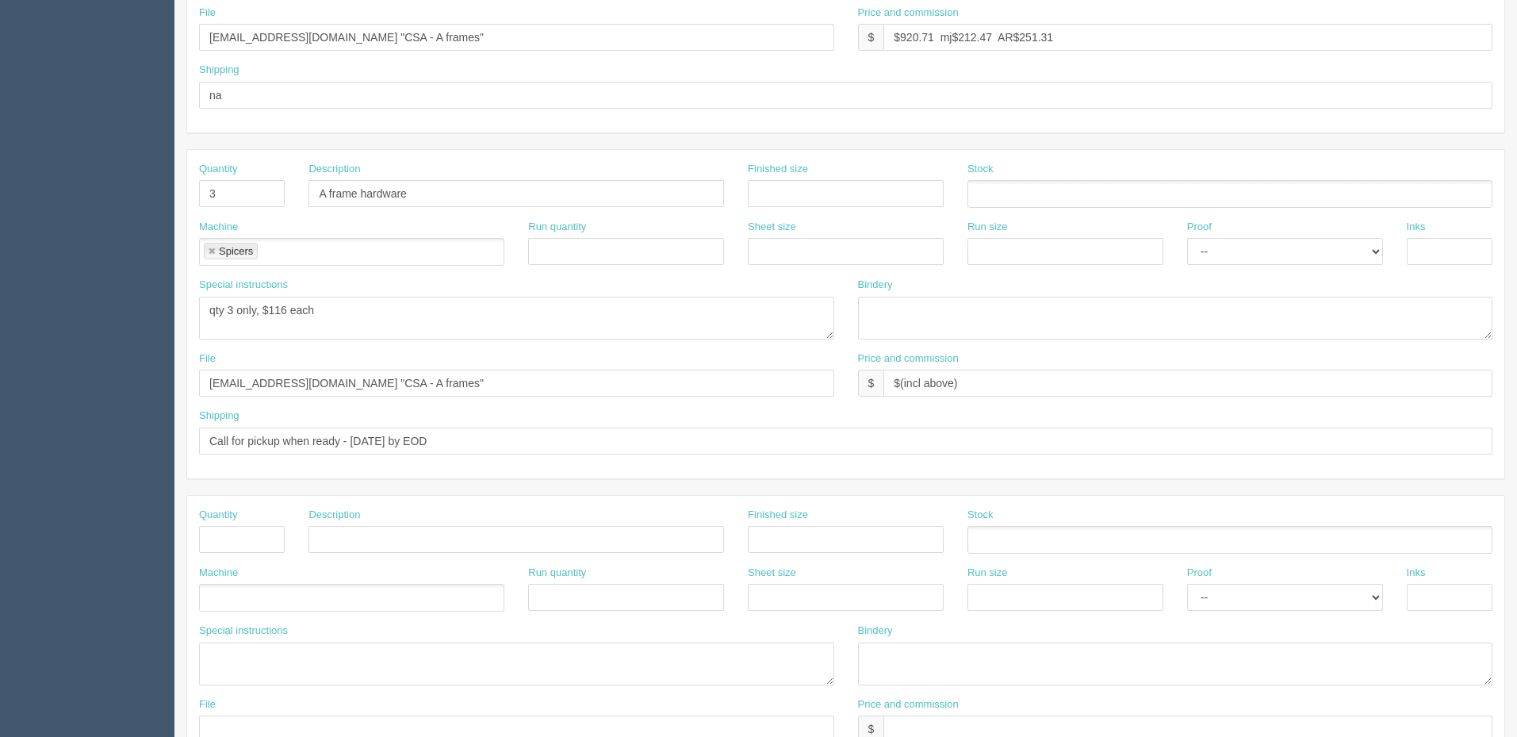
scroll to position [555, 0]
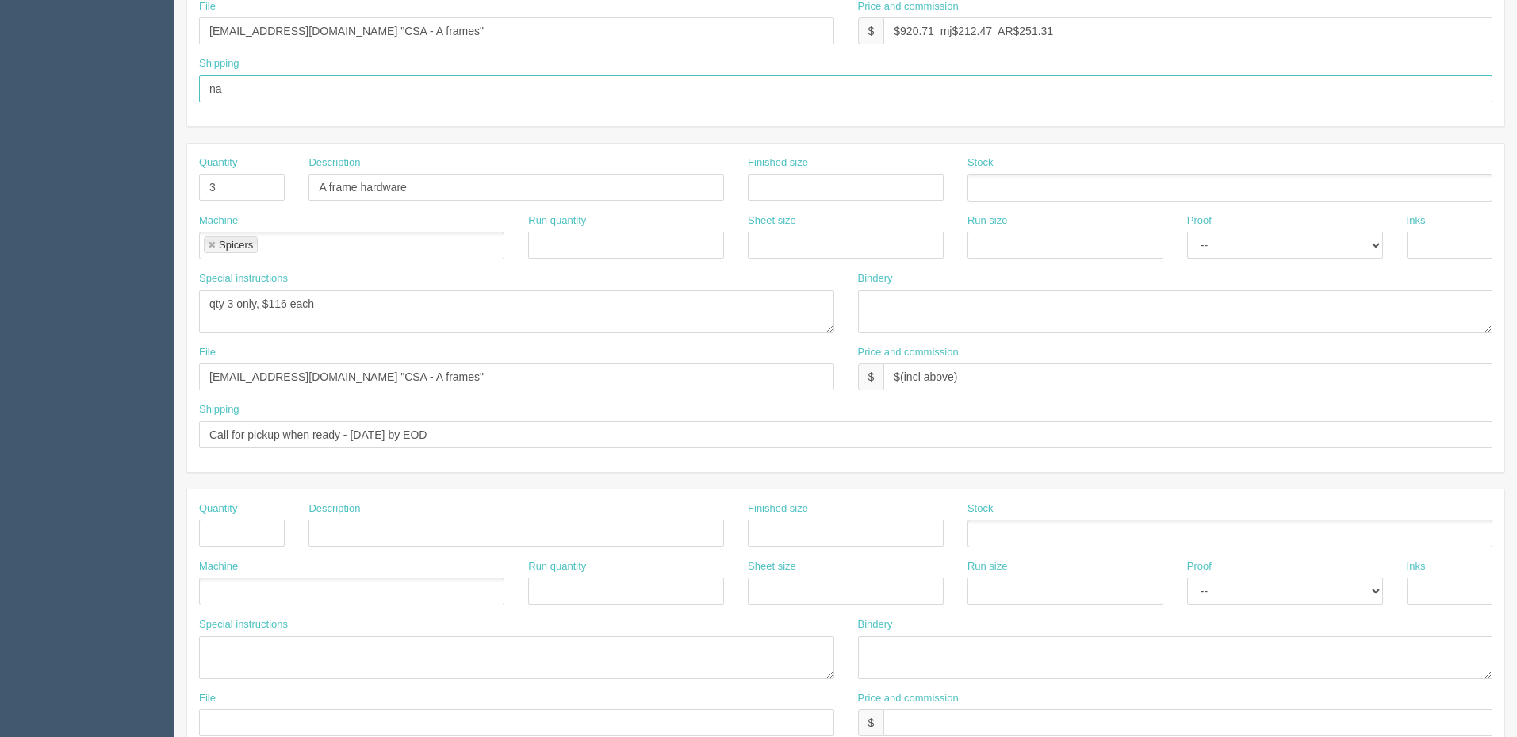
drag, startPoint x: 232, startPoint y: 92, endPoint x: 33, endPoint y: 82, distance: 198.6
click at [38, 81] on section "Dockets Estimates Customers" at bounding box center [758, 184] width 1517 height 1401
type input "See below"
click at [405, 33] on input "files@allrush.ca "CSA - A frames"" at bounding box center [516, 30] width 635 height 27
click at [0, 341] on section "Dockets Estimates Customers" at bounding box center [758, 184] width 1517 height 1401
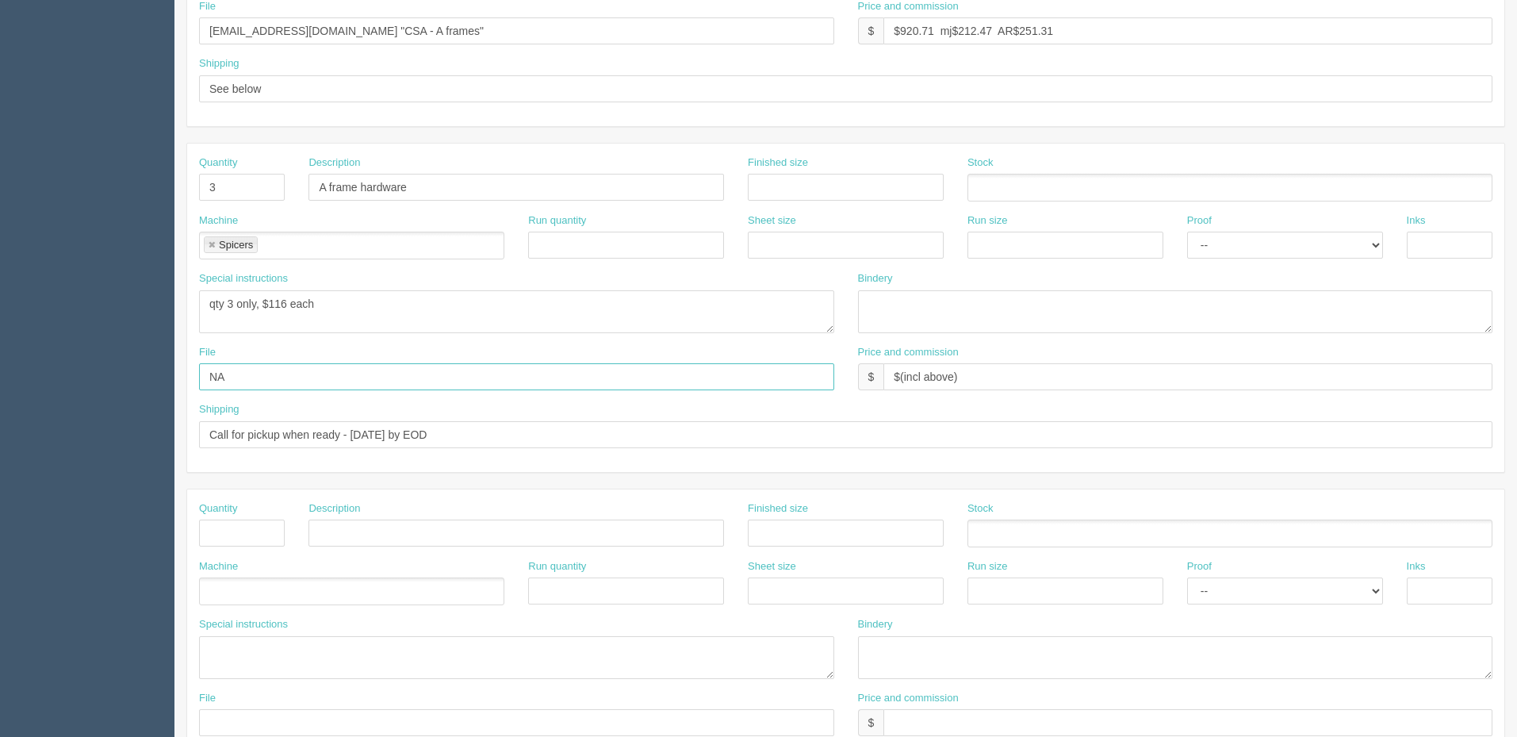
type input "NA"
click at [375, 309] on textarea "qty 3 only, $116 each" at bounding box center [516, 311] width 635 height 43
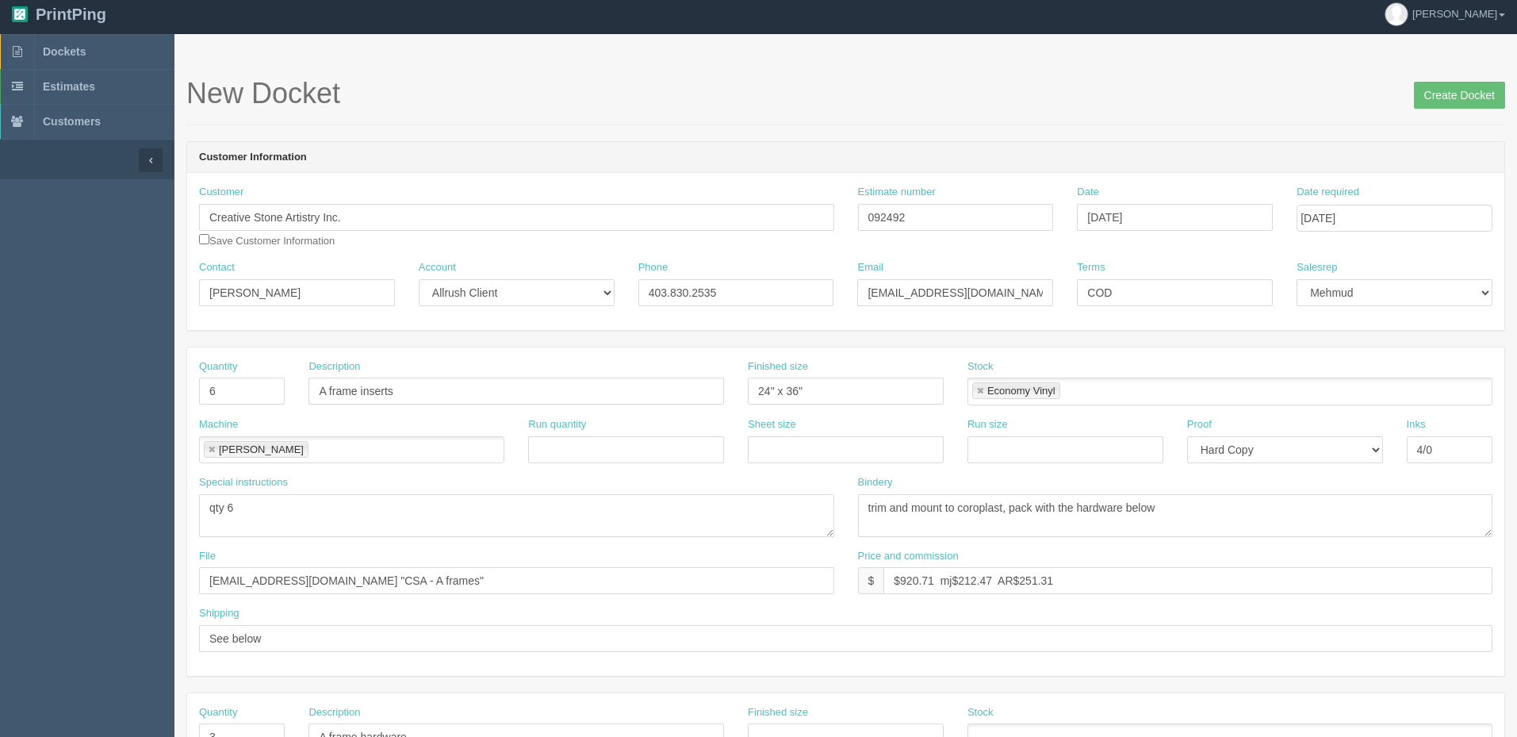
scroll to position [0, 0]
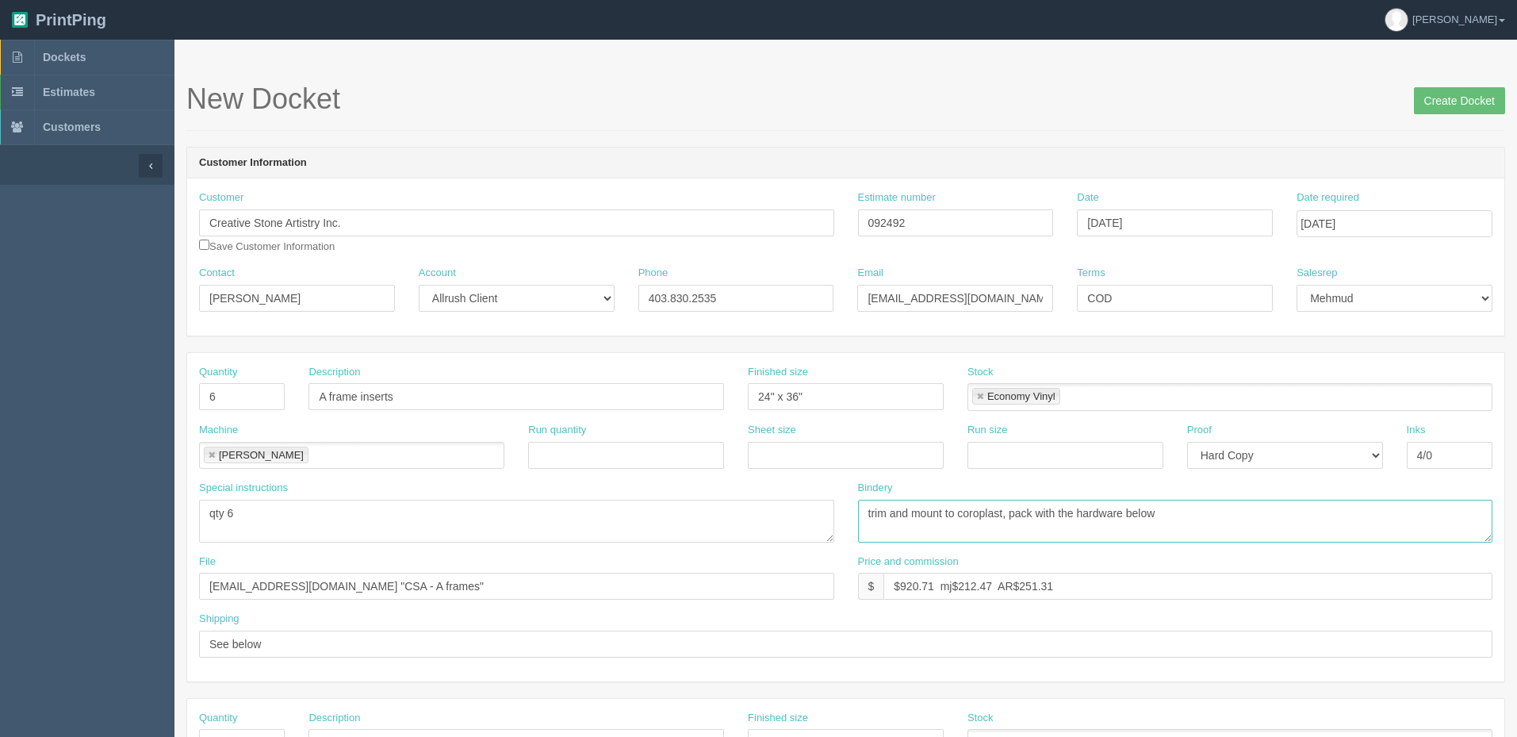
drag, startPoint x: 1018, startPoint y: 510, endPoint x: 1076, endPoint y: 550, distance: 70.8
click at [1019, 510] on textarea "trim and mount to coroplast, pack with the hardware below" at bounding box center [1175, 521] width 635 height 43
click at [1269, 511] on textarea "trim and mount to coroplast single sided, pack with the hardware below" at bounding box center [1175, 521] width 635 height 43
click at [1298, 516] on textarea "trim and mount to coroplast single sided, pack with the hardware below ARB$" at bounding box center [1175, 521] width 635 height 43
type textarea "trim and mount to coroplast single sided, pack with the hardware below ARB$35"
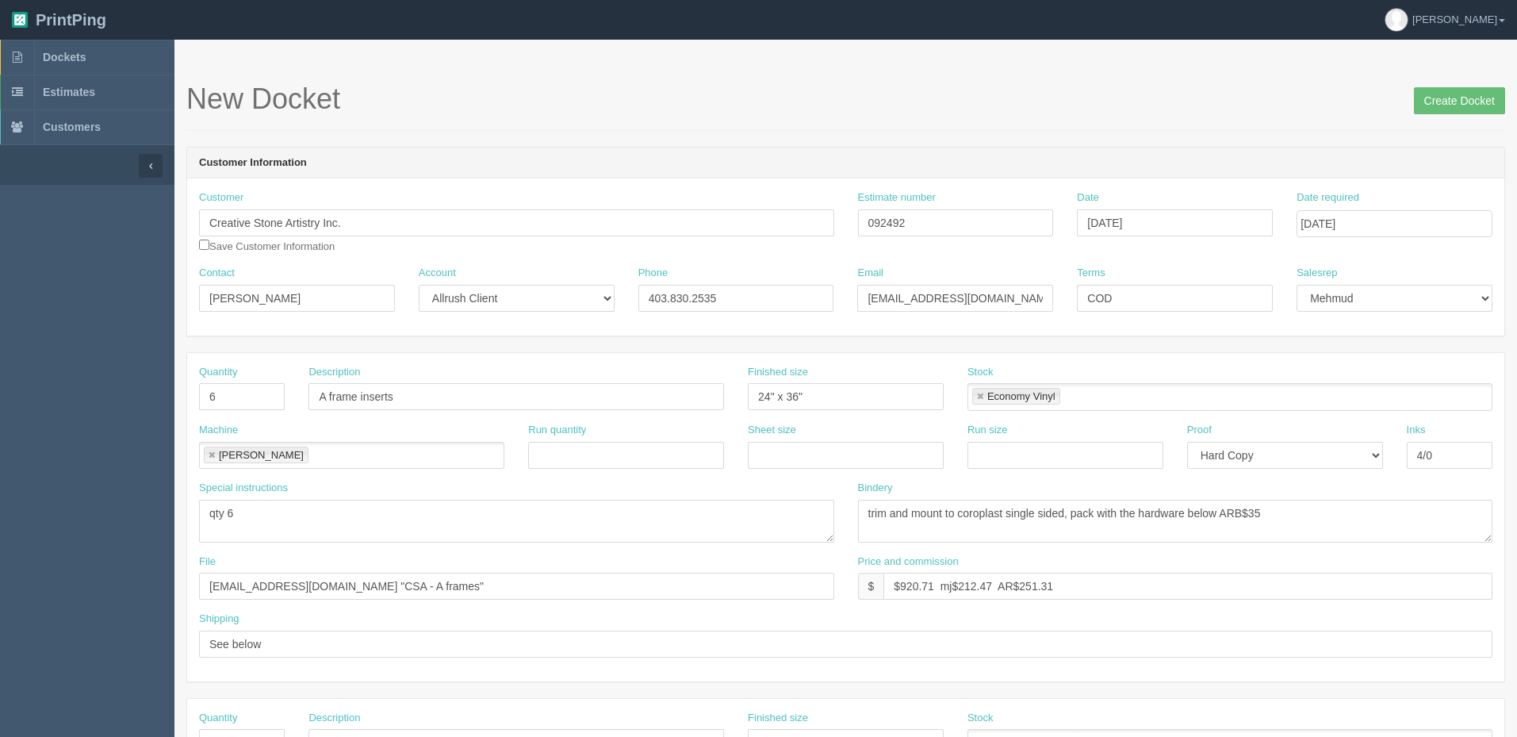
click at [1139, 129] on div "New Docket Create Docket" at bounding box center [845, 107] width 1319 height 48
drag, startPoint x: 1449, startPoint y: 102, endPoint x: 1443, endPoint y: 137, distance: 36.3
click at [1449, 102] on input "Create Docket" at bounding box center [1459, 100] width 91 height 27
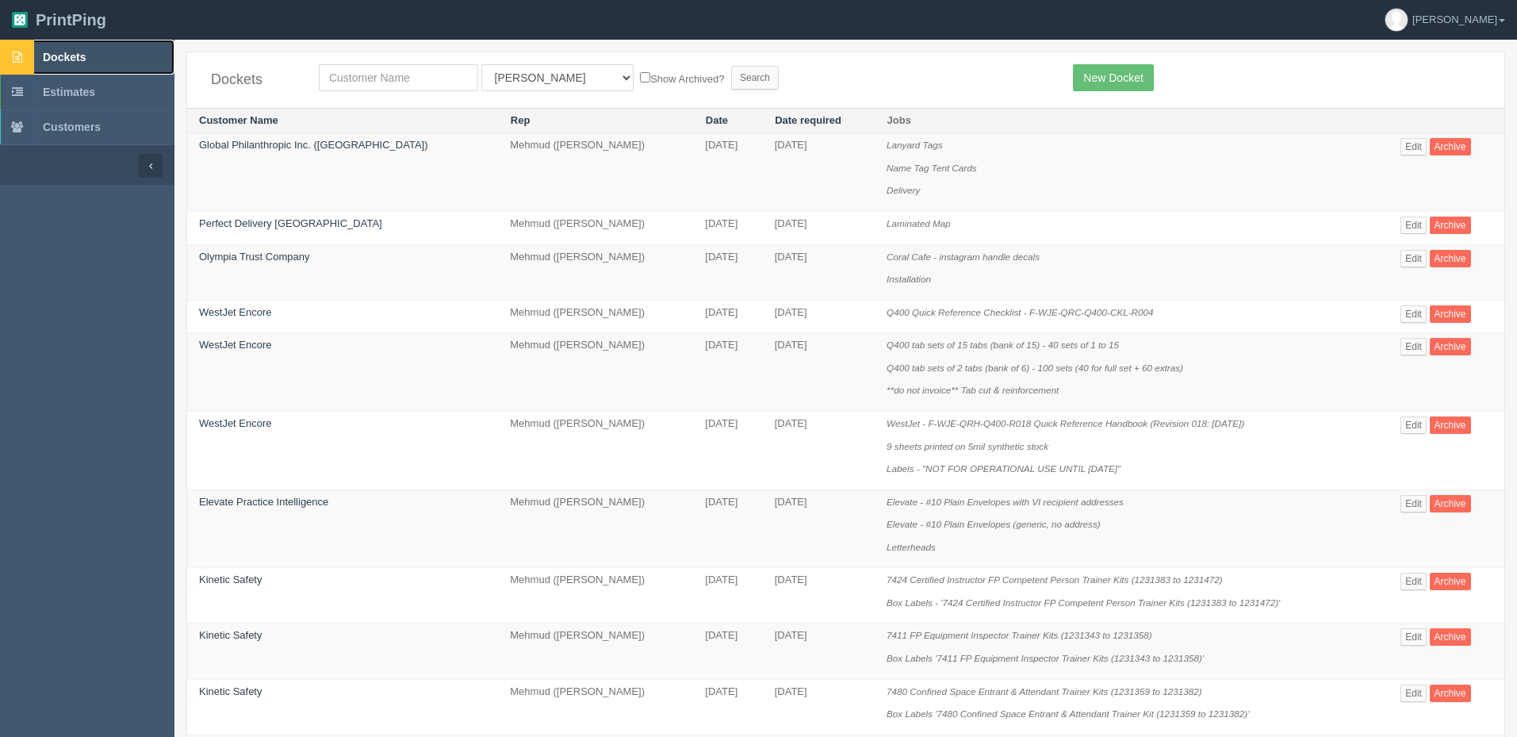
click at [92, 51] on link "Dockets" at bounding box center [87, 57] width 175 height 35
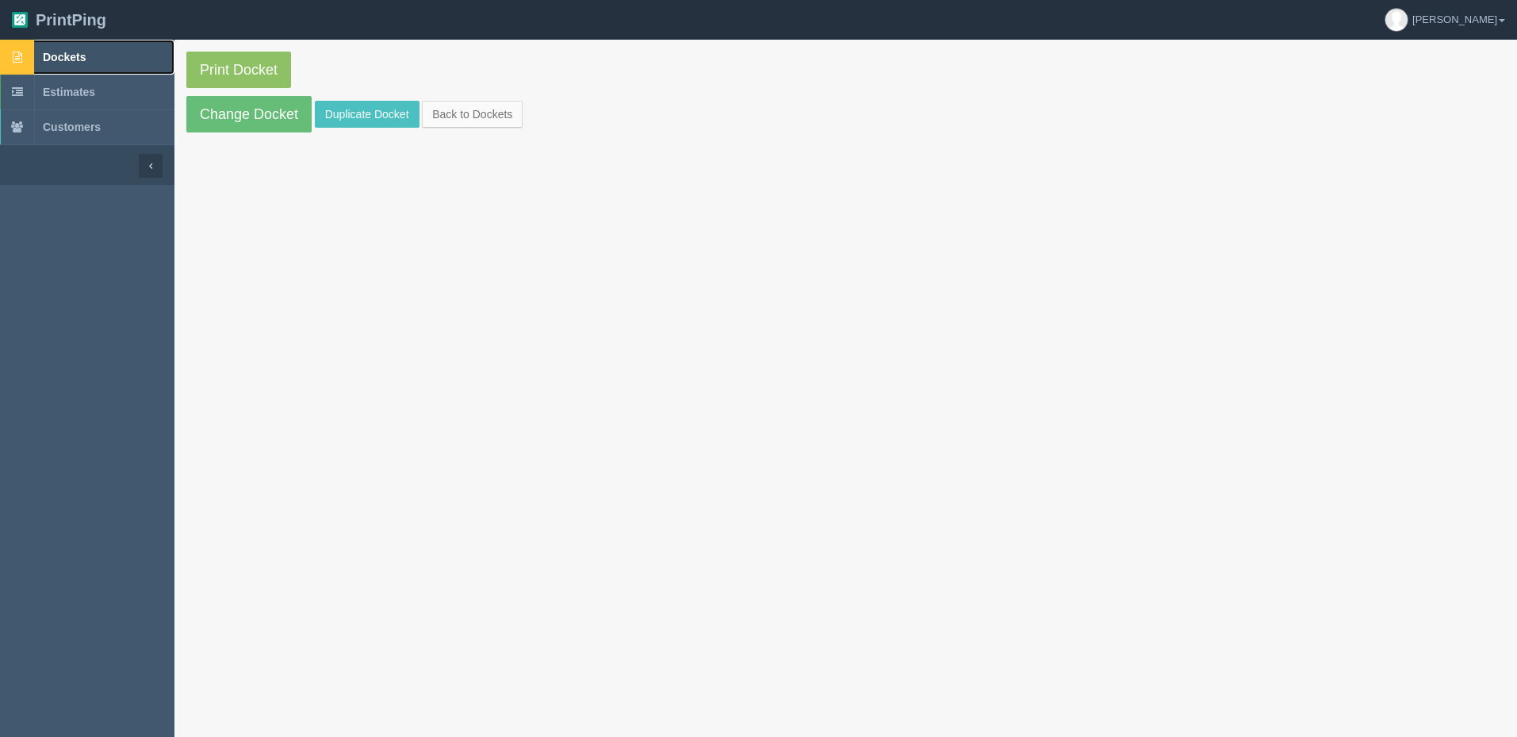
click at [114, 51] on link "Dockets" at bounding box center [87, 57] width 175 height 35
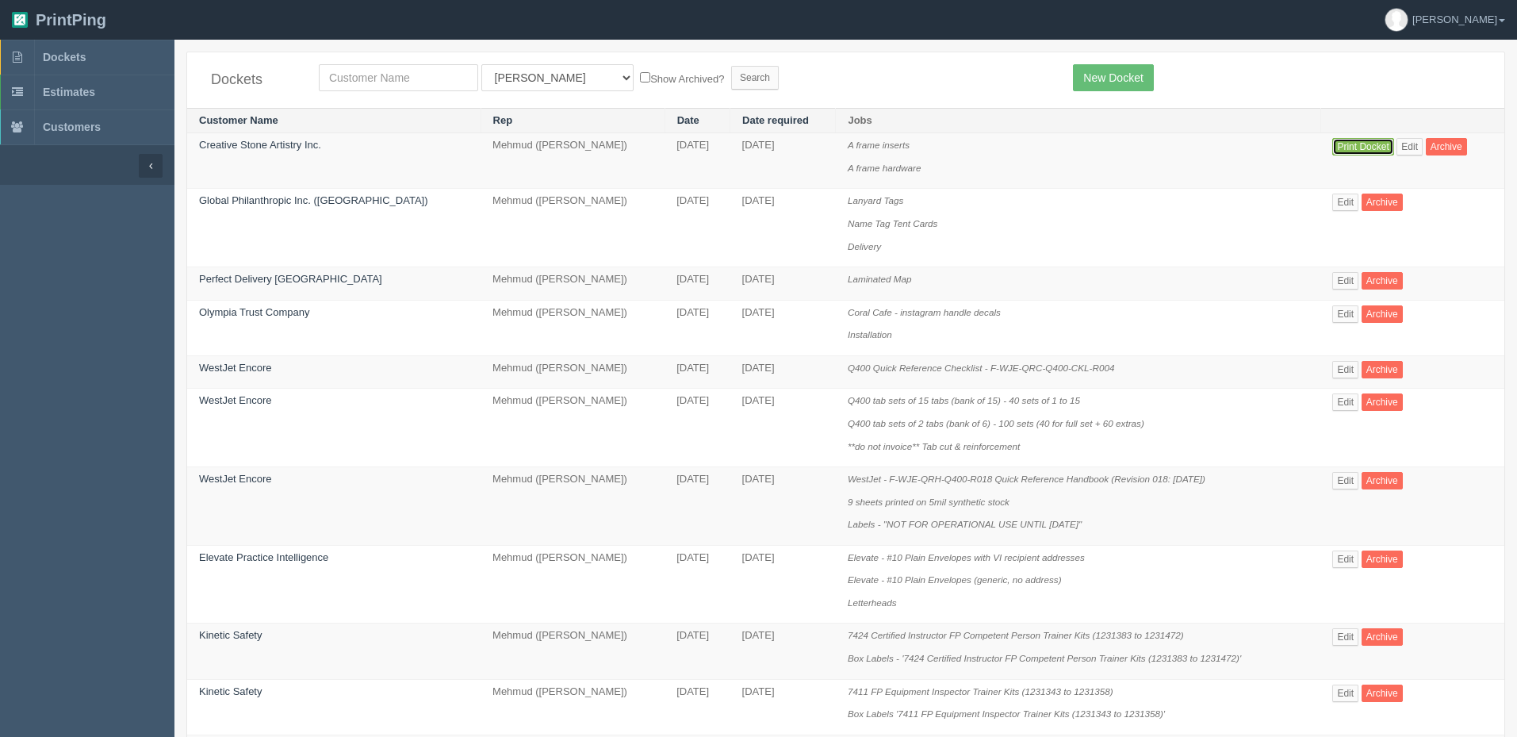
click at [1352, 148] on link "Print Docket" at bounding box center [1363, 146] width 61 height 17
click at [94, 56] on link "Dockets" at bounding box center [87, 57] width 175 height 35
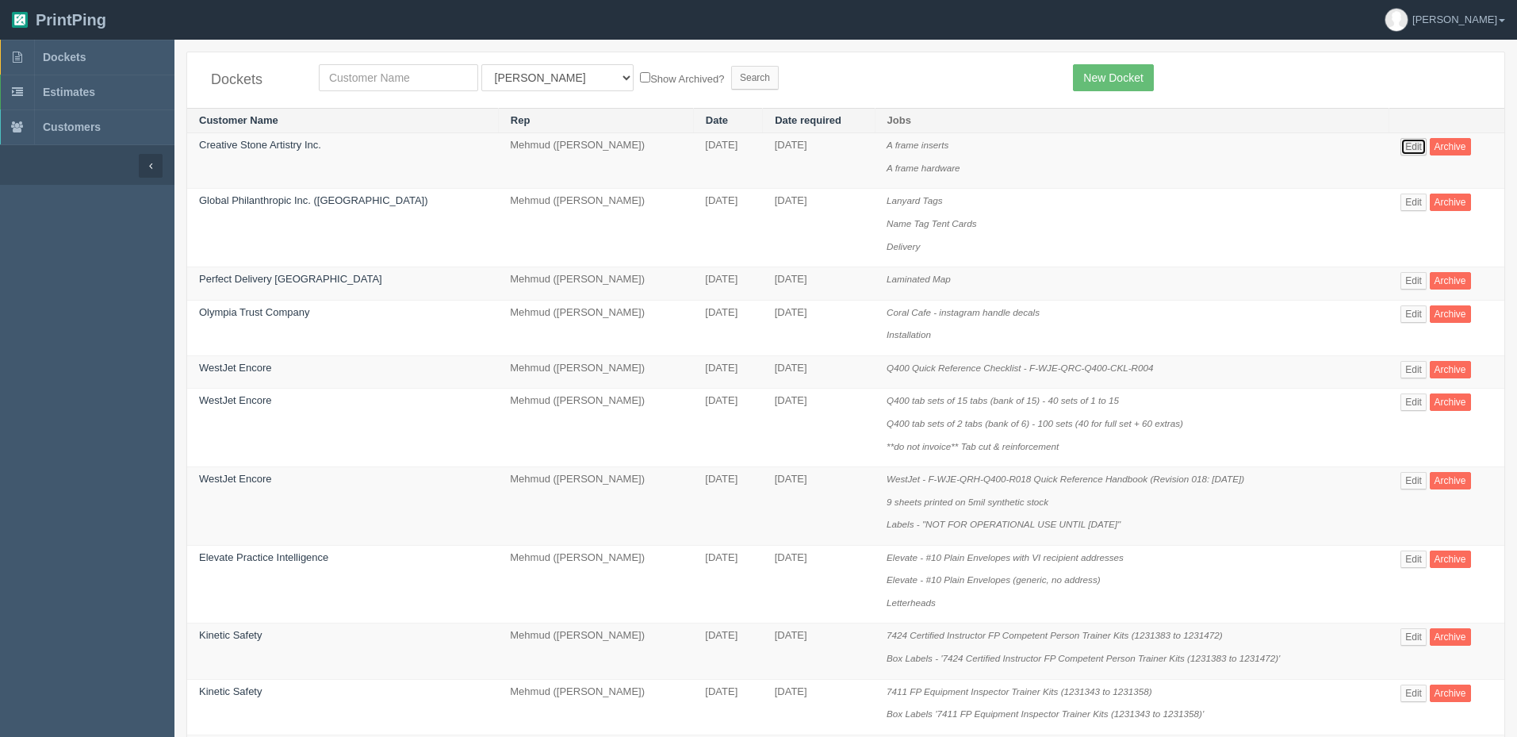
click at [1406, 143] on link "Edit" at bounding box center [1414, 146] width 26 height 17
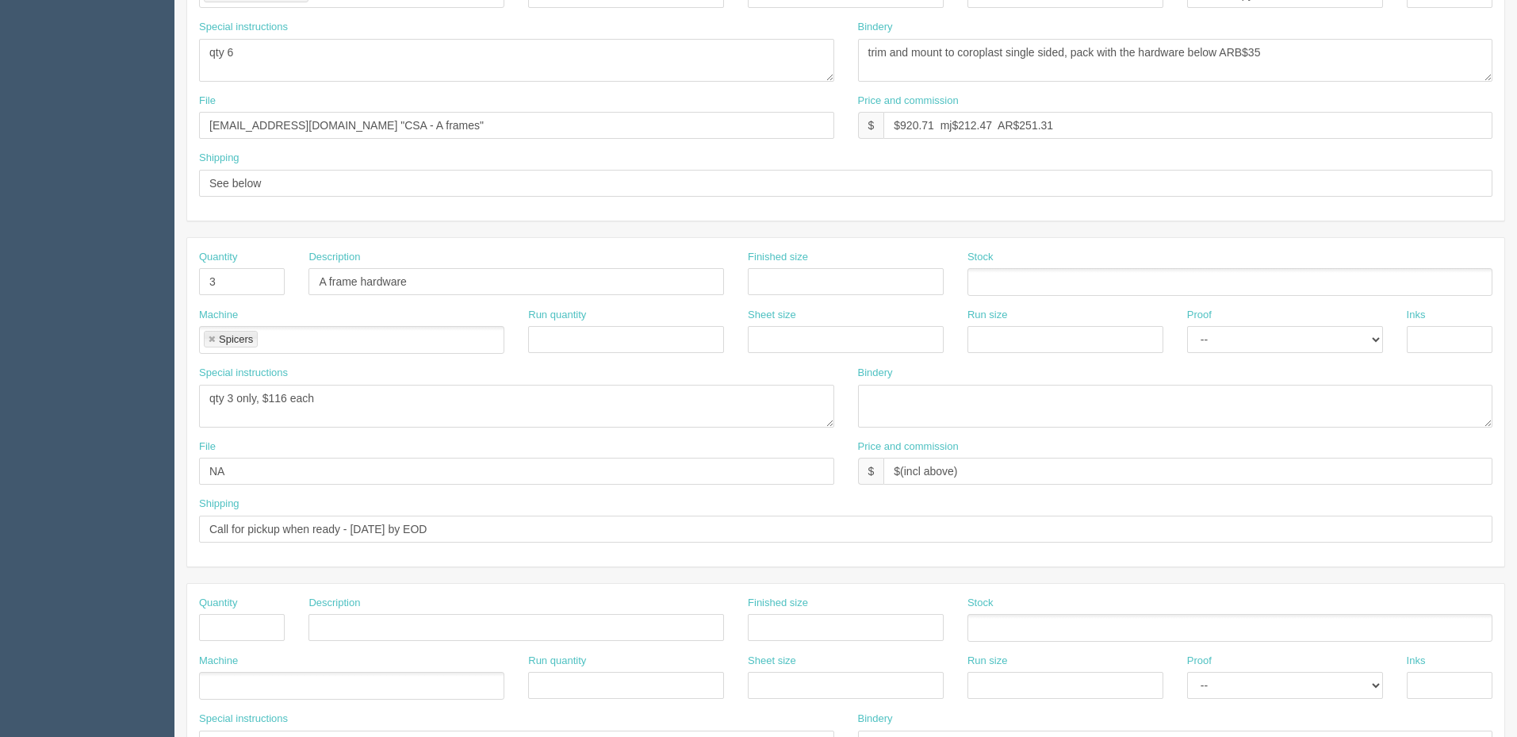
scroll to position [476, 0]
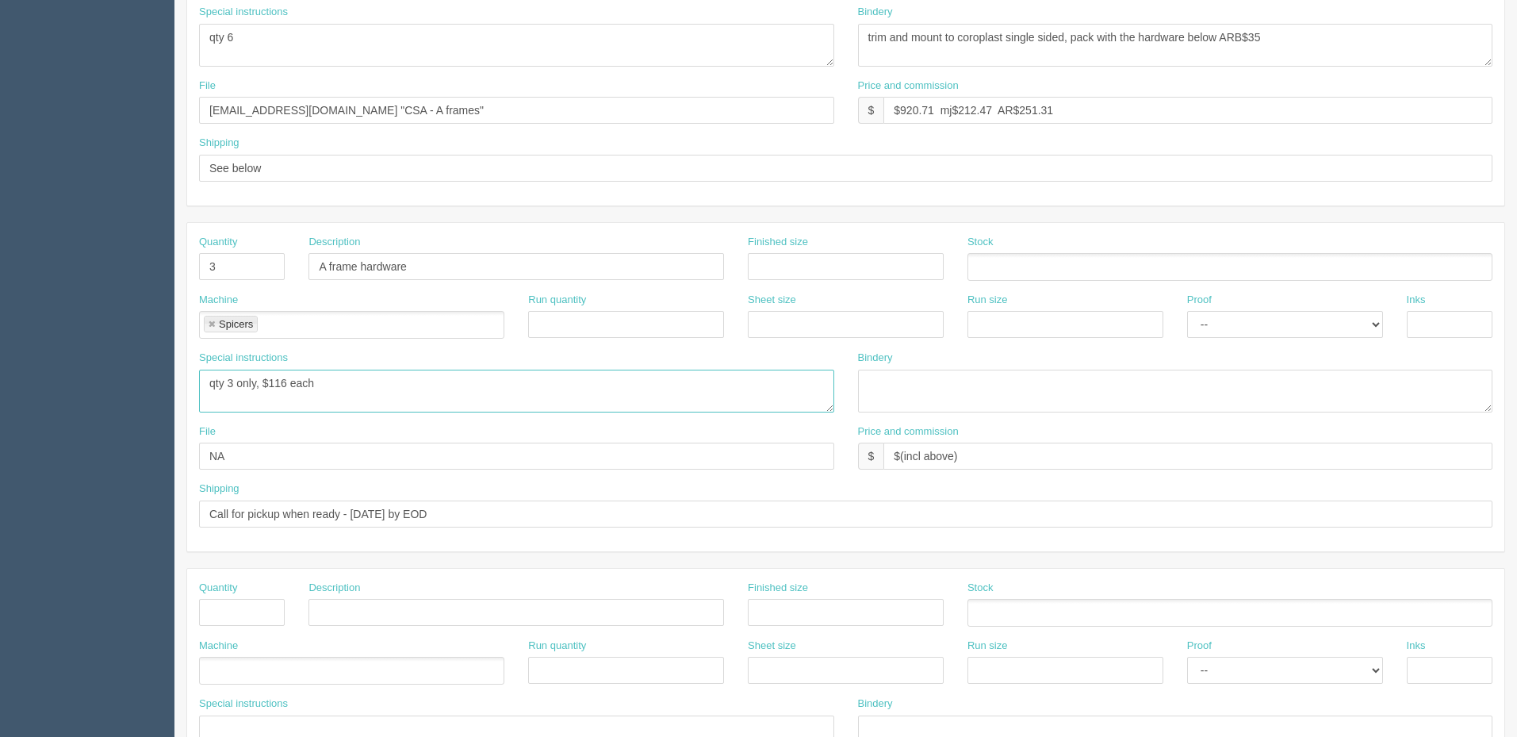
click at [205, 376] on textarea "qty 3 only, $116 each" at bounding box center [516, 391] width 635 height 43
paste textarea "DS00018"
click at [267, 395] on textarea "qty 3 only, $116 each" at bounding box center [516, 391] width 635 height 43
paste textarea "Signicade Deluxe Display Signicade Deluxe A-Frame 24" x36" White"
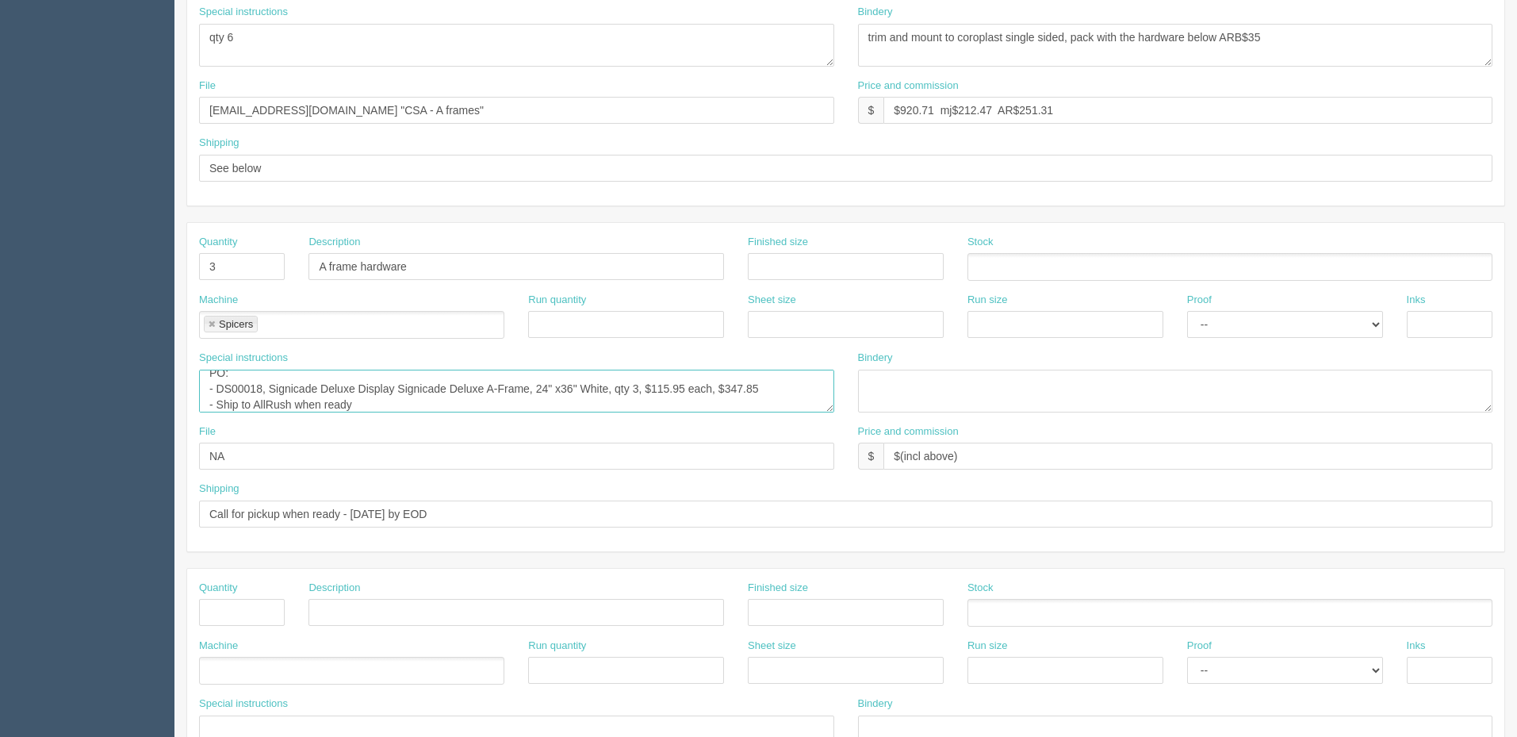
drag, startPoint x: 236, startPoint y: 402, endPoint x: 264, endPoint y: 411, distance: 29.9
click at [243, 401] on textarea "qty 3 only, $116 each" at bounding box center [516, 391] width 635 height 43
click at [366, 404] on textarea "qty 3 only, $116 each" at bounding box center [516, 391] width 635 height 43
click at [239, 403] on textarea "qty 3 only, $116 each" at bounding box center [516, 391] width 635 height 43
click at [258, 407] on textarea "qty 3 only, $116 each" at bounding box center [516, 391] width 635 height 43
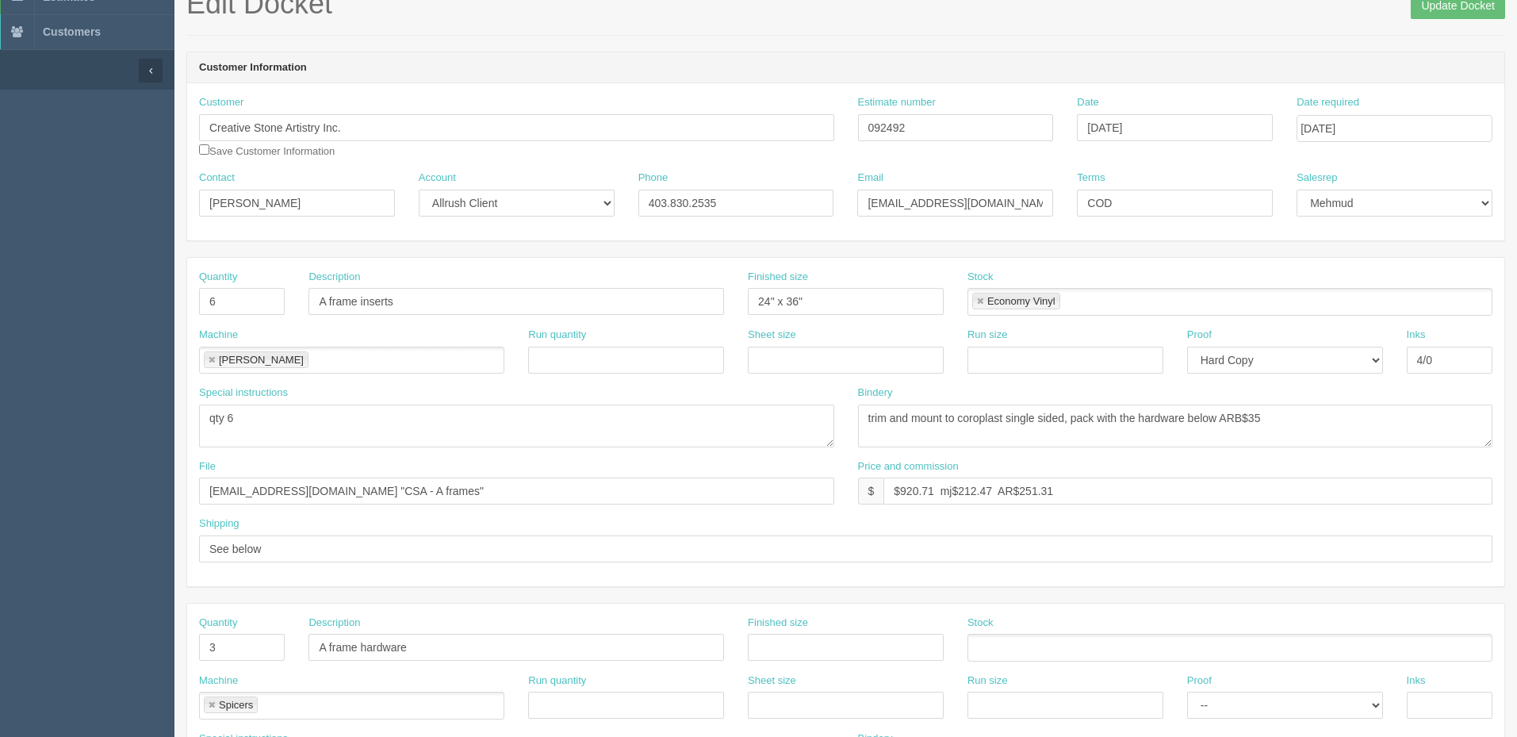
scroll to position [79, 0]
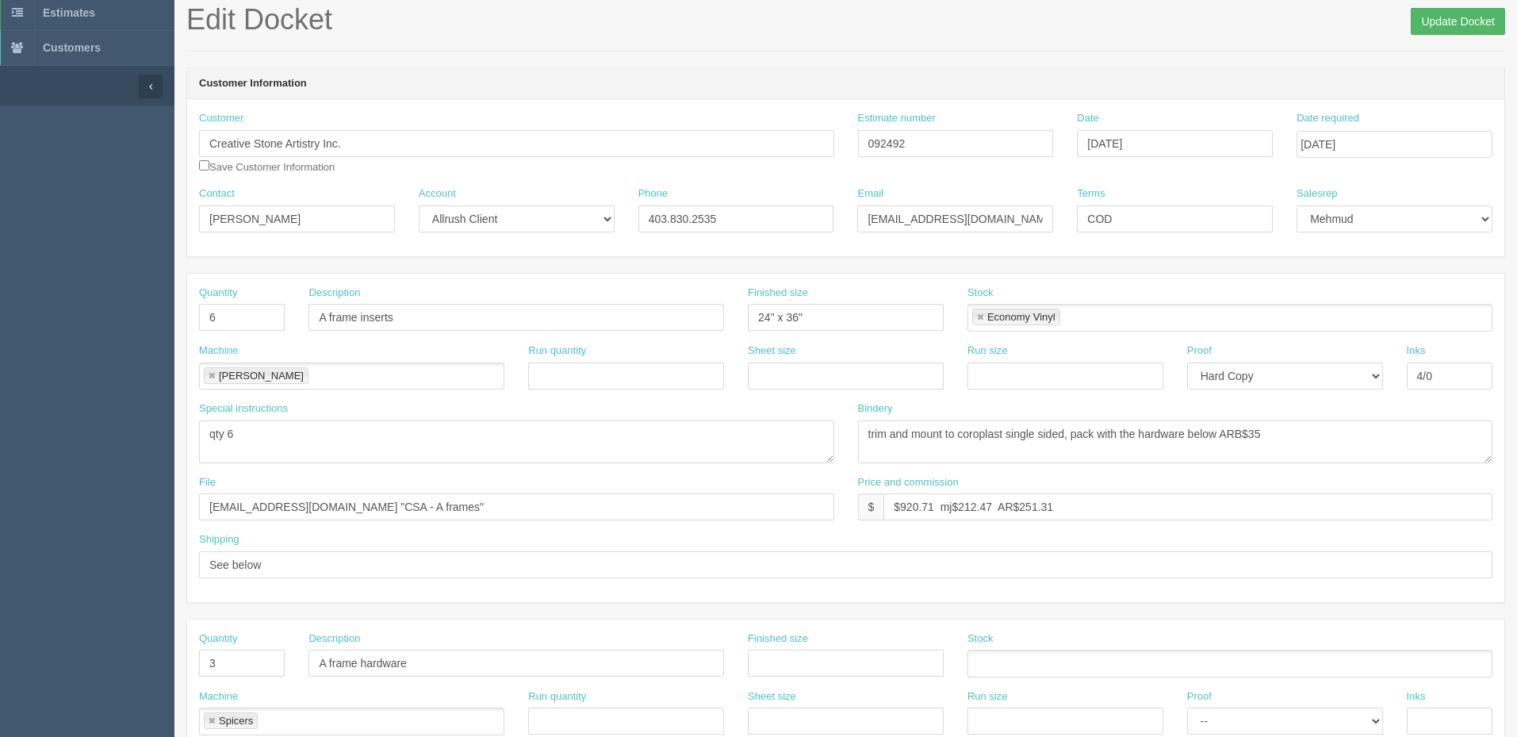
type textarea "PO: - DS00018, Signicade Deluxe Display Signicade Deluxe A-Frame, 24" x36" Whit…"
click at [1443, 19] on input "Update Docket" at bounding box center [1458, 21] width 94 height 27
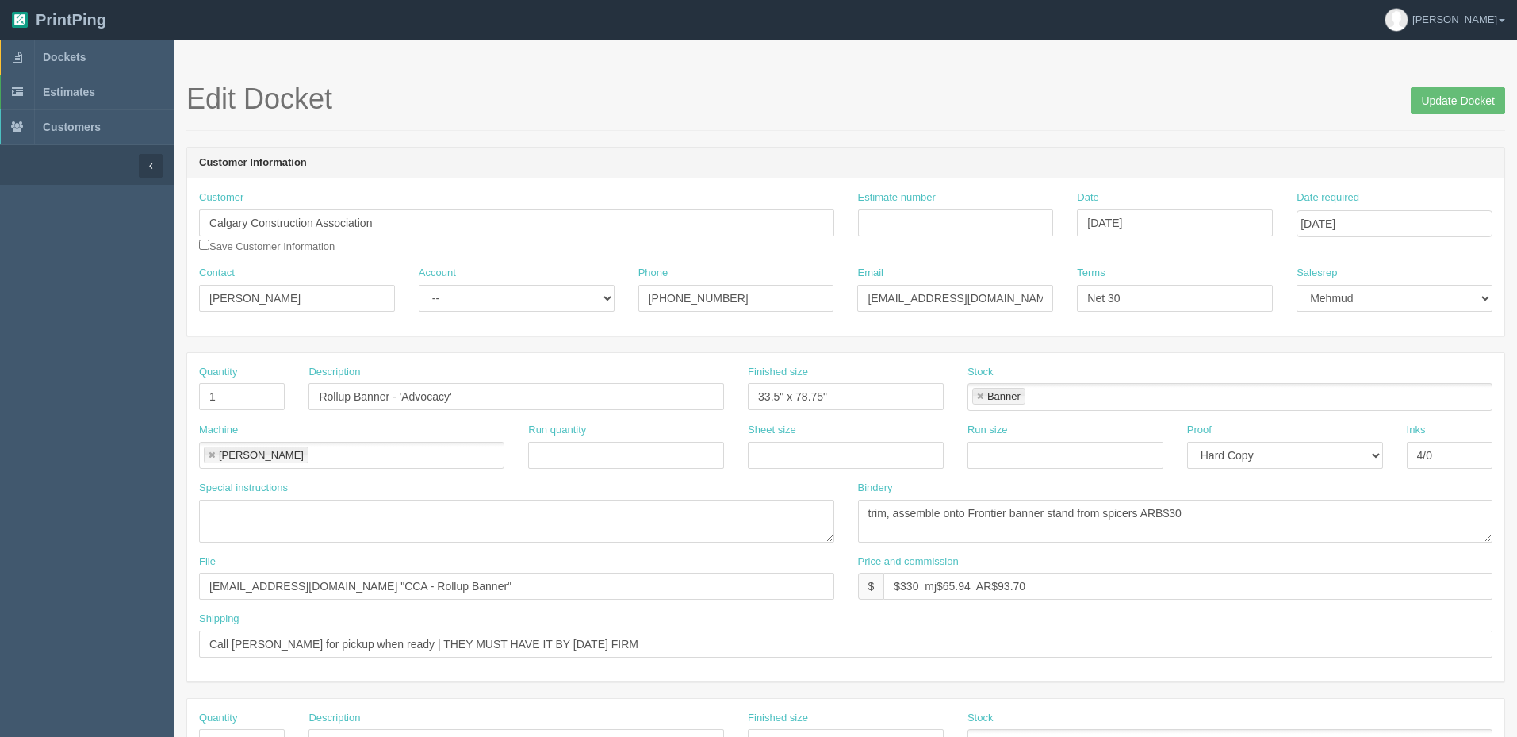
scroll to position [317, 0]
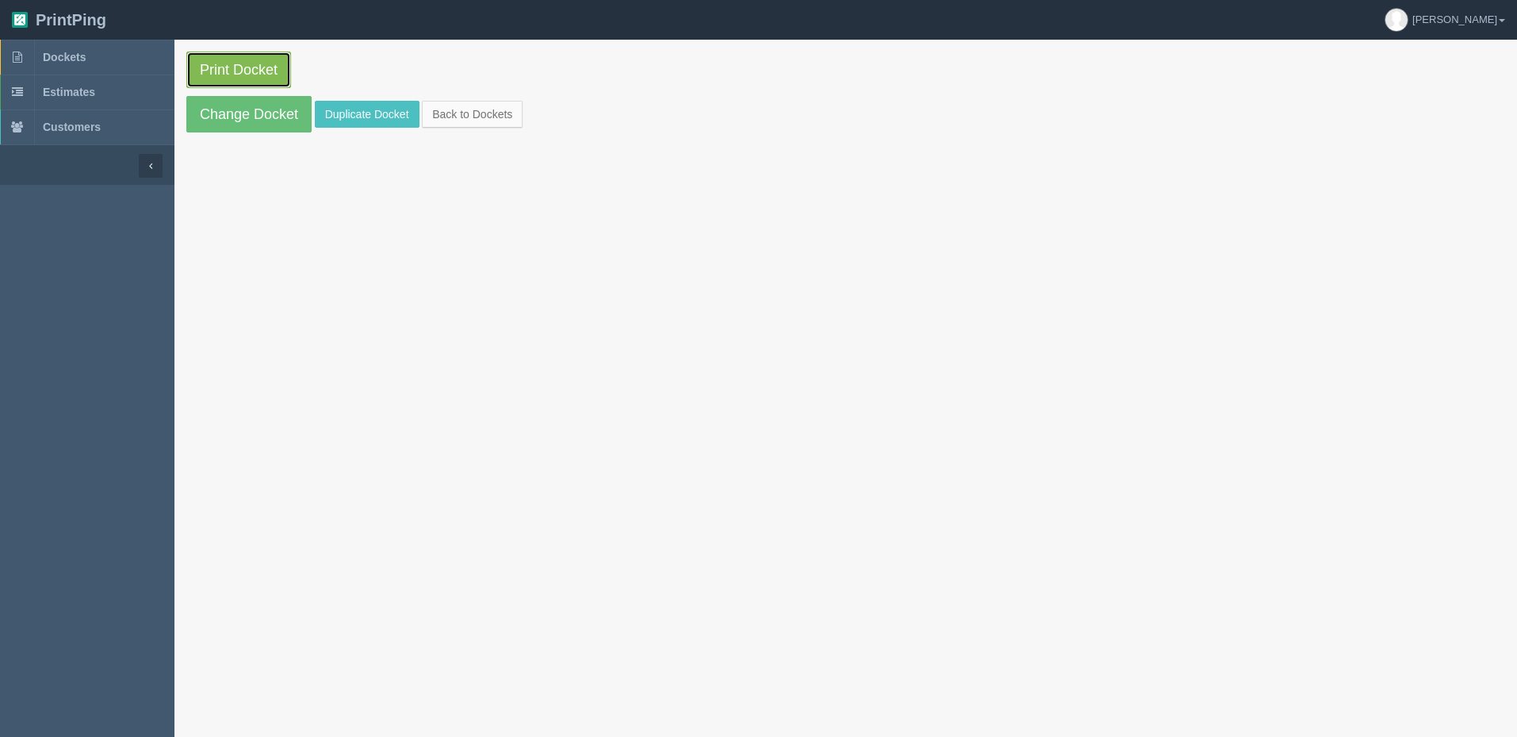
click at [233, 66] on link "Print Docket" at bounding box center [238, 70] width 105 height 36
